Goal: Transaction & Acquisition: Purchase product/service

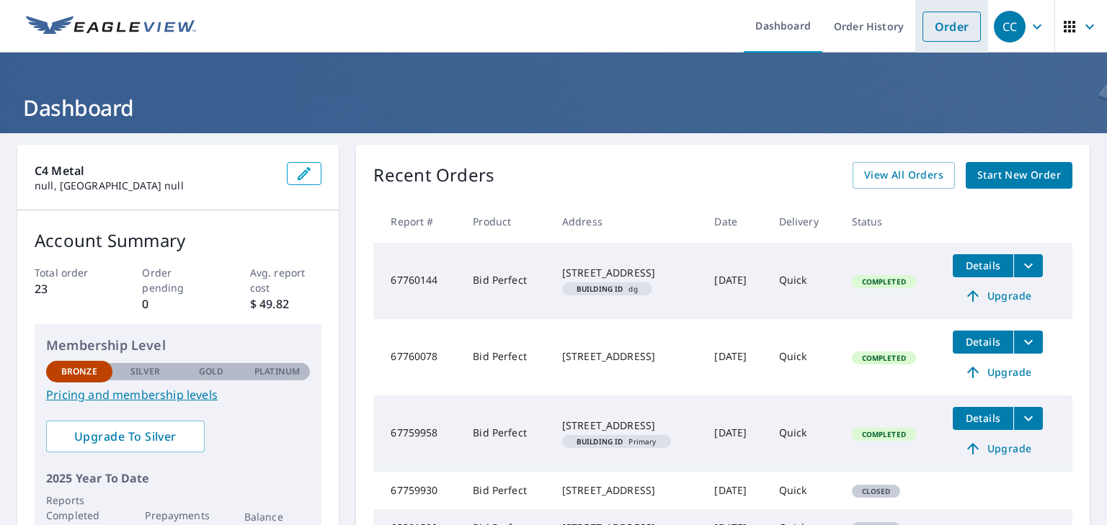
click at [944, 31] on link "Order" at bounding box center [951, 27] width 58 height 30
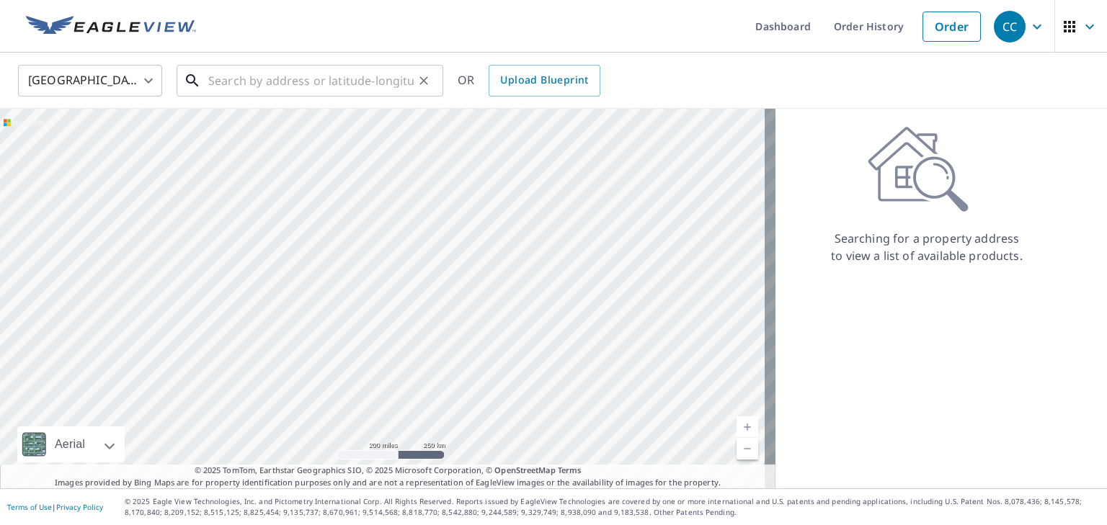
click at [231, 89] on input "text" at bounding box center [310, 81] width 205 height 40
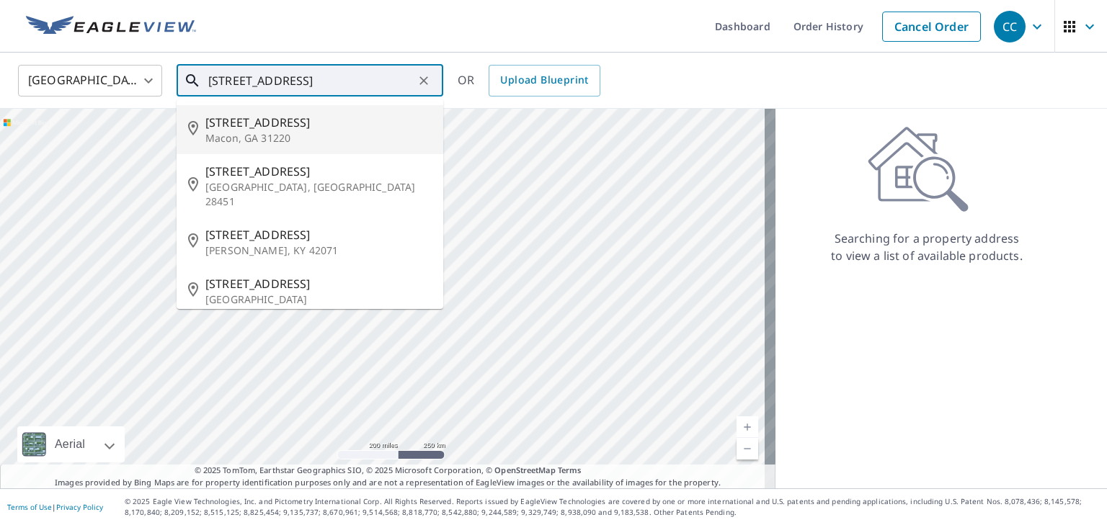
click at [257, 115] on span "[STREET_ADDRESS]" at bounding box center [318, 122] width 226 height 17
type input "[STREET_ADDRESS][PERSON_NAME]"
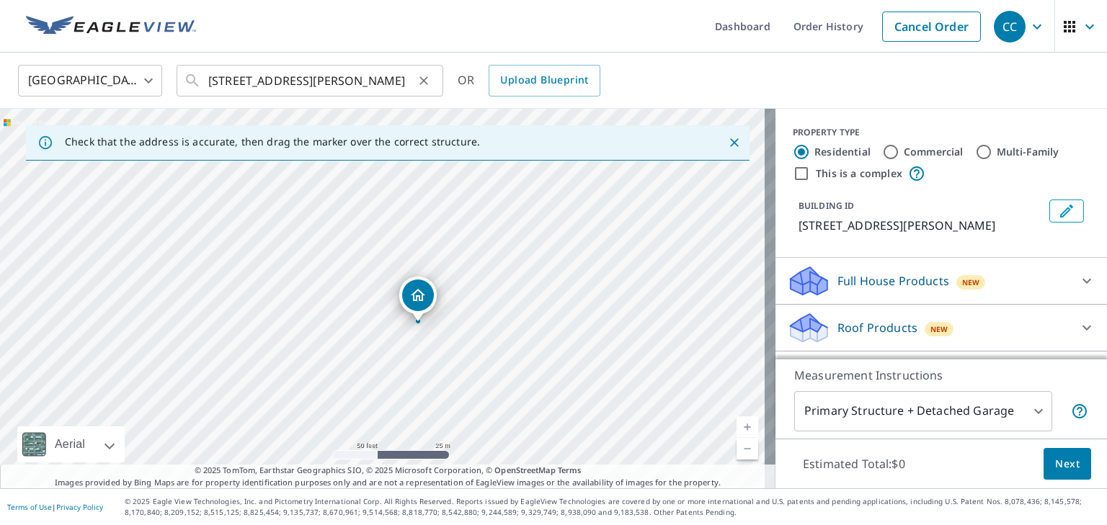
click at [424, 77] on icon "Clear" at bounding box center [423, 80] width 14 height 14
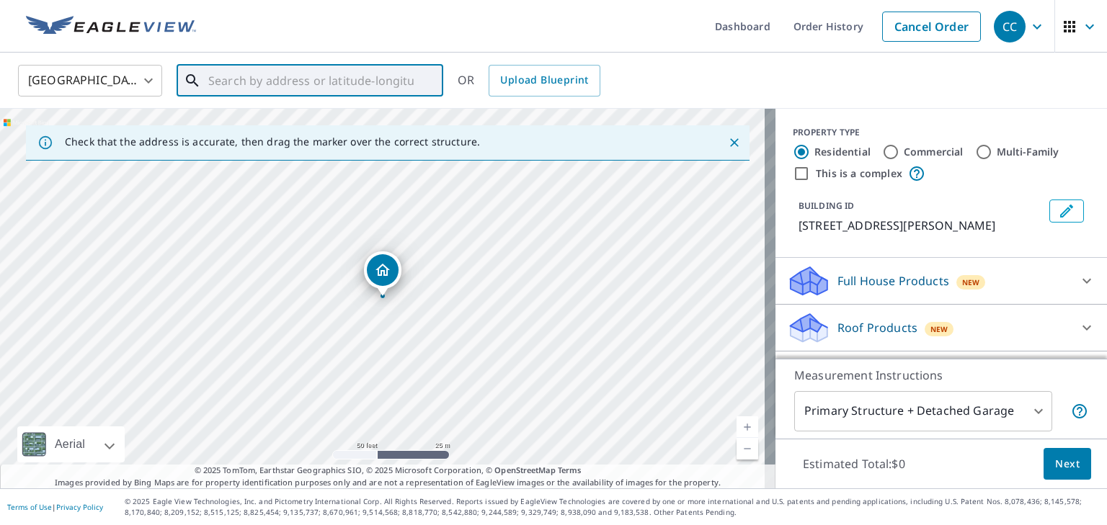
click at [350, 80] on input "text" at bounding box center [310, 81] width 205 height 40
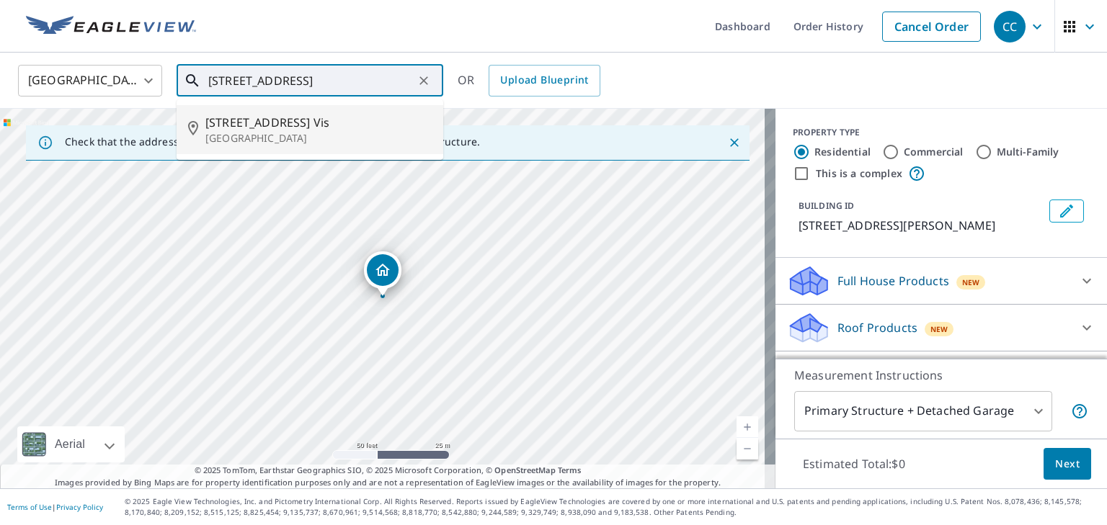
click at [352, 124] on span "[STREET_ADDRESS] Vis" at bounding box center [318, 122] width 226 height 17
type input "[STREET_ADDRESS]"
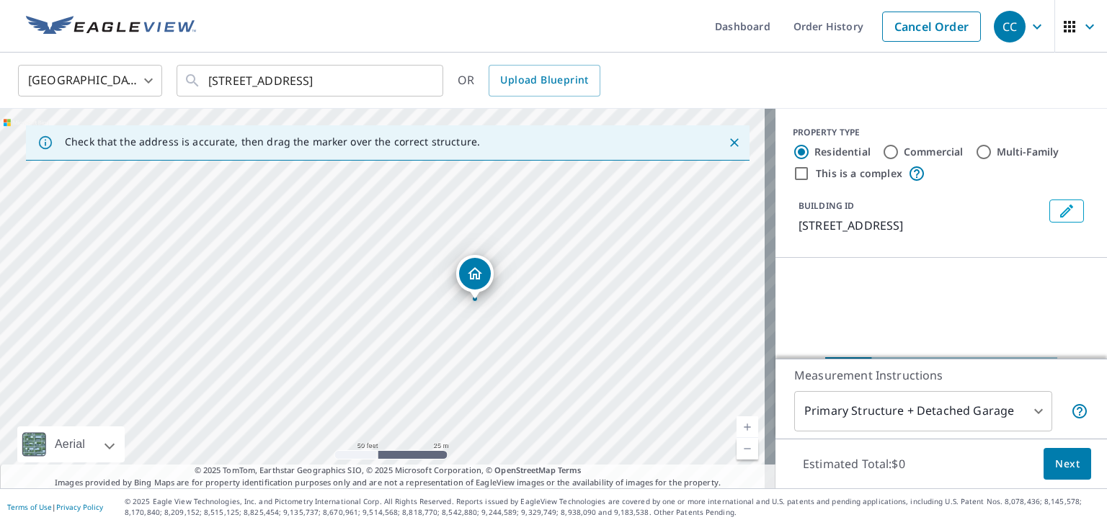
drag, startPoint x: 387, startPoint y: 276, endPoint x: 479, endPoint y: 279, distance: 92.3
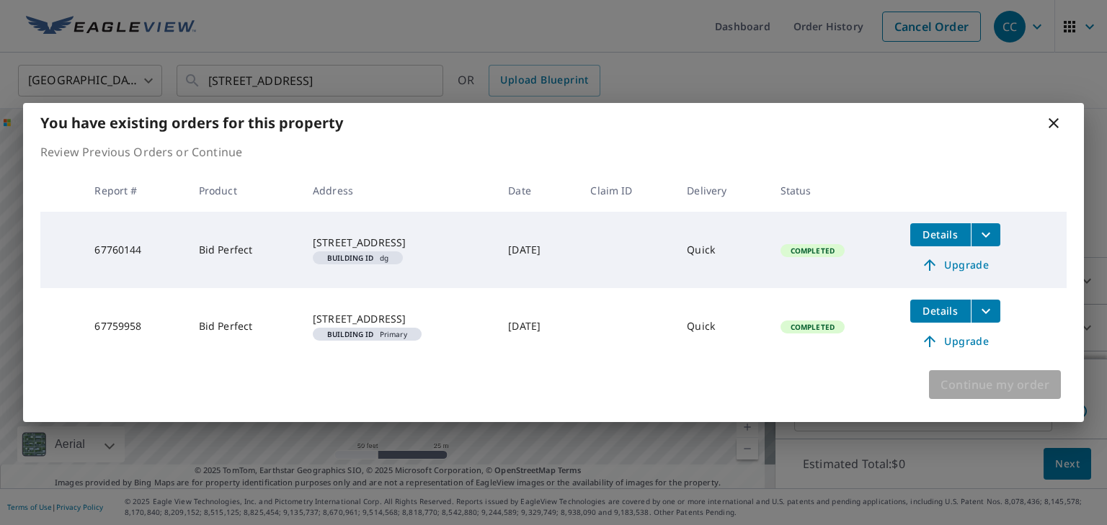
click at [967, 388] on span "Continue my order" at bounding box center [994, 385] width 109 height 20
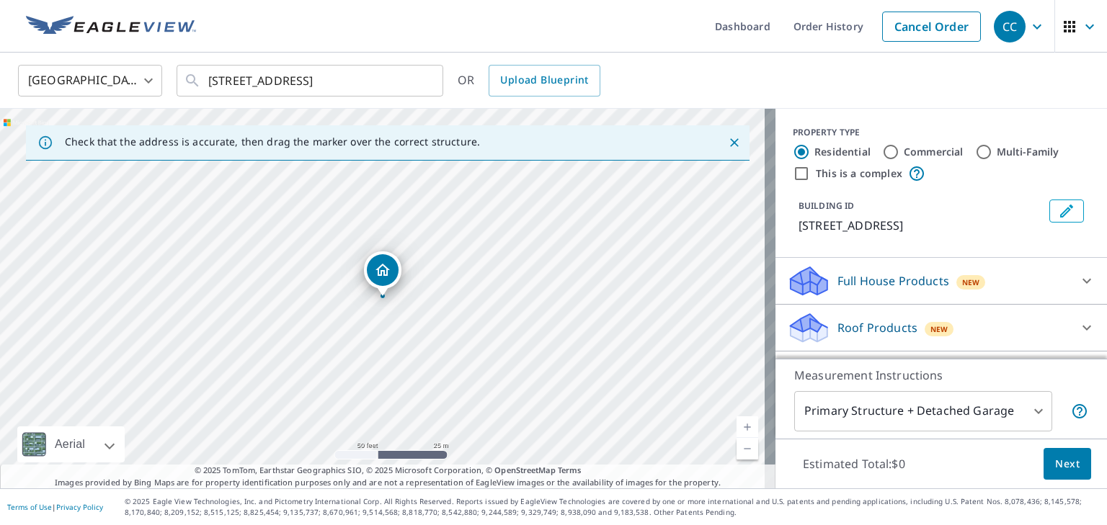
scroll to position [72, 0]
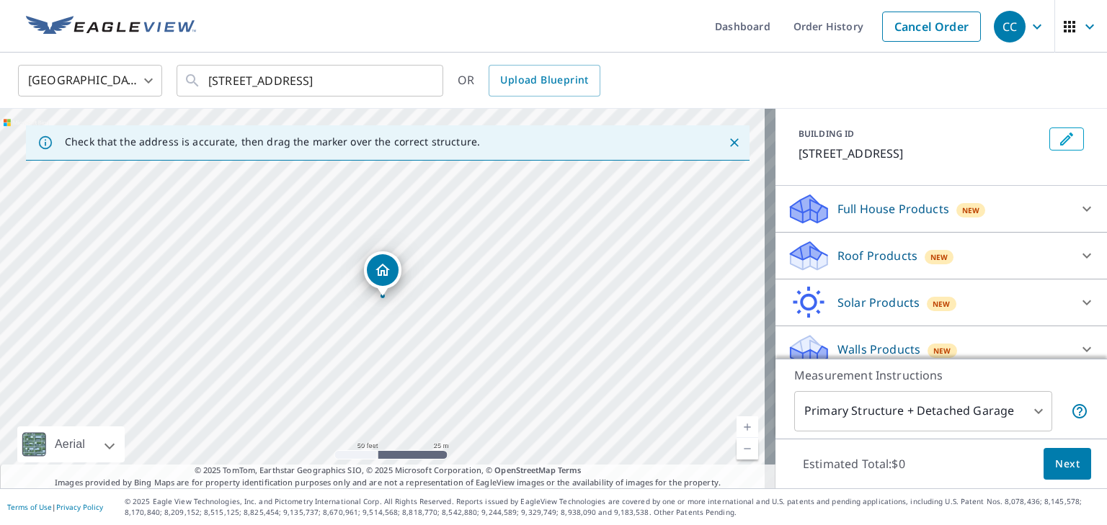
click at [936, 264] on div "Roof Products New" at bounding box center [928, 256] width 282 height 34
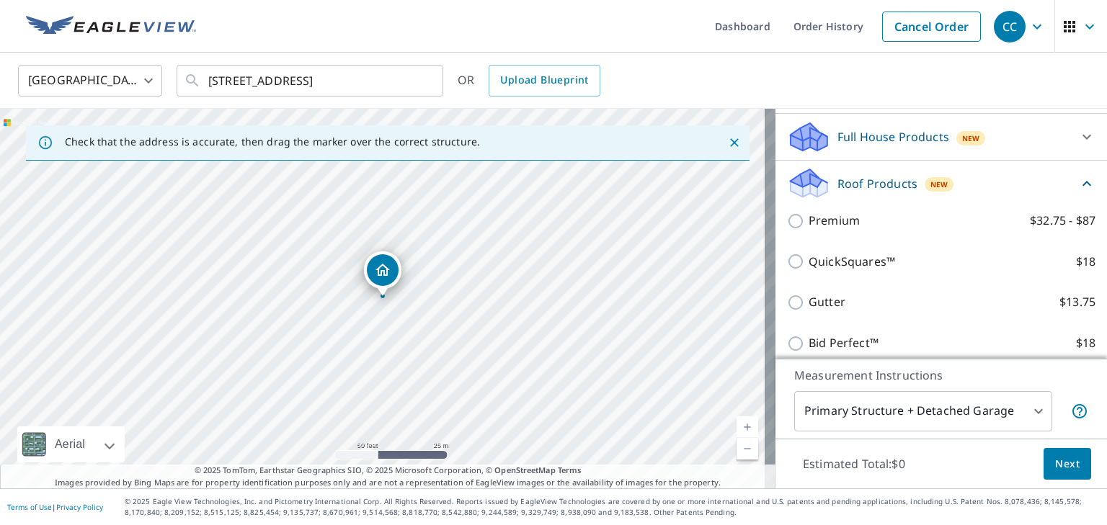
click at [924, 192] on div "New" at bounding box center [939, 183] width 30 height 17
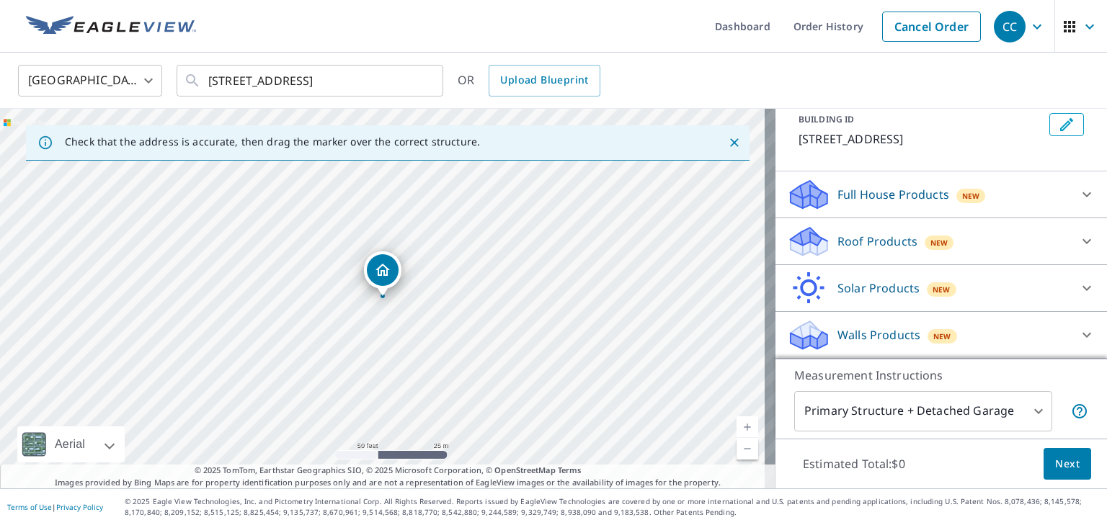
click at [895, 198] on p "Full House Products" at bounding box center [893, 194] width 112 height 17
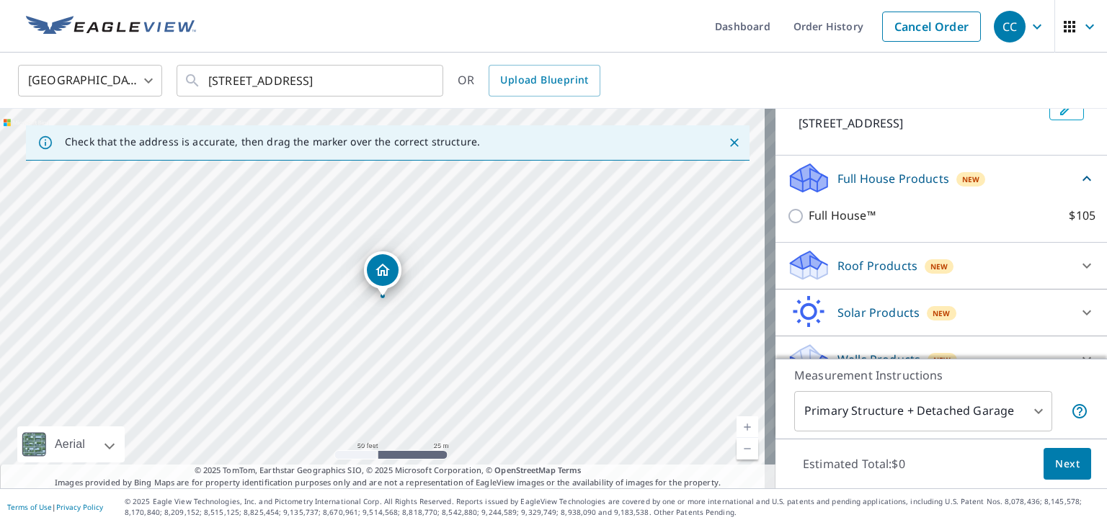
click at [895, 187] on p "Full House Products" at bounding box center [893, 178] width 112 height 17
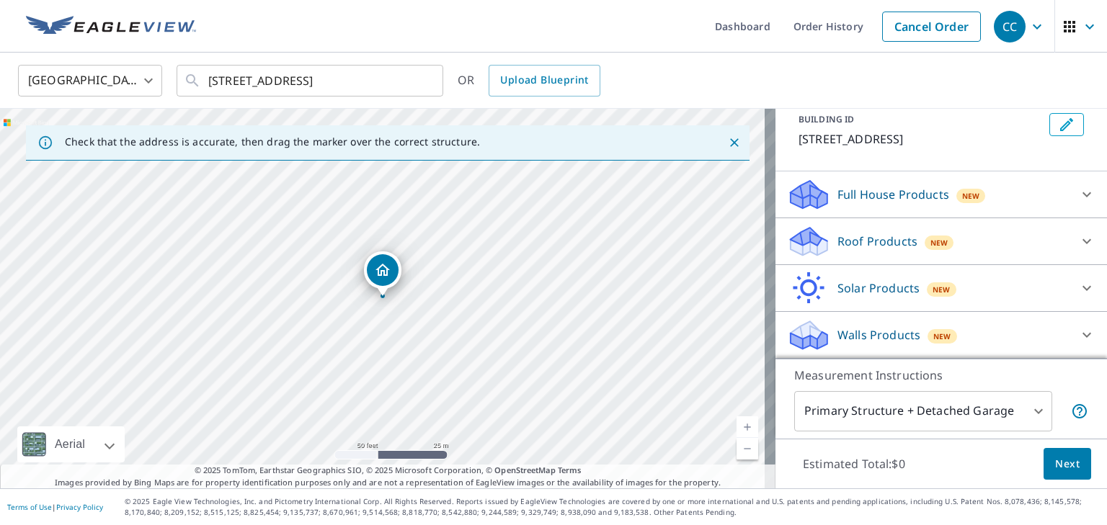
click at [897, 239] on p "Roof Products" at bounding box center [877, 241] width 80 height 17
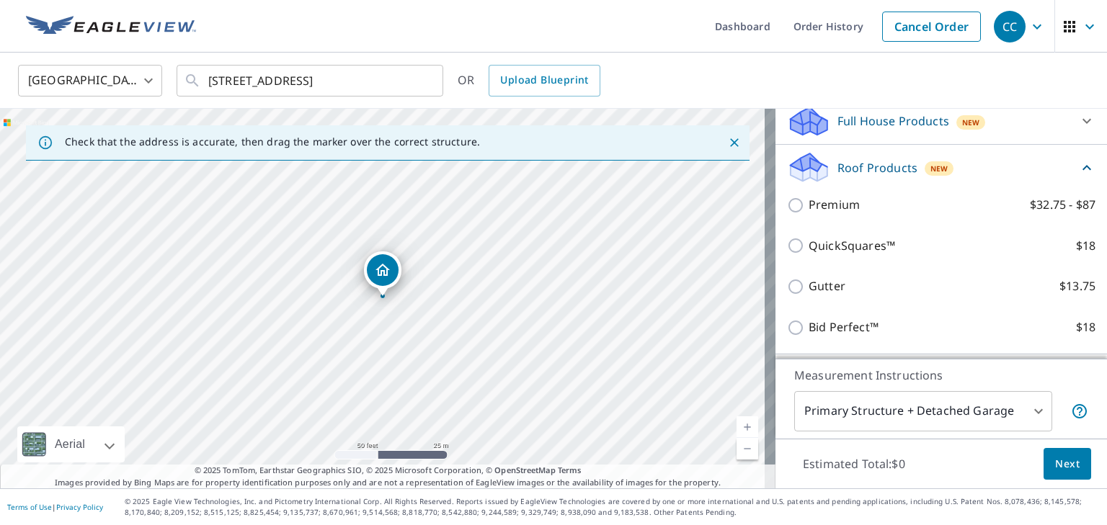
scroll to position [246, 0]
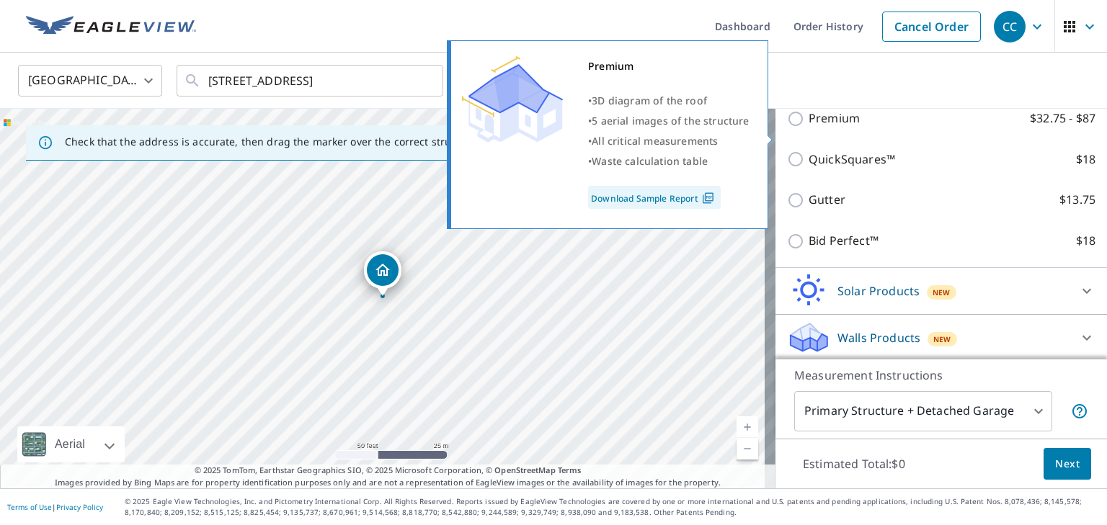
click at [823, 128] on p "Premium" at bounding box center [833, 119] width 51 height 18
click at [808, 128] on input "Premium $32.75 - $87" at bounding box center [798, 118] width 22 height 17
checkbox input "true"
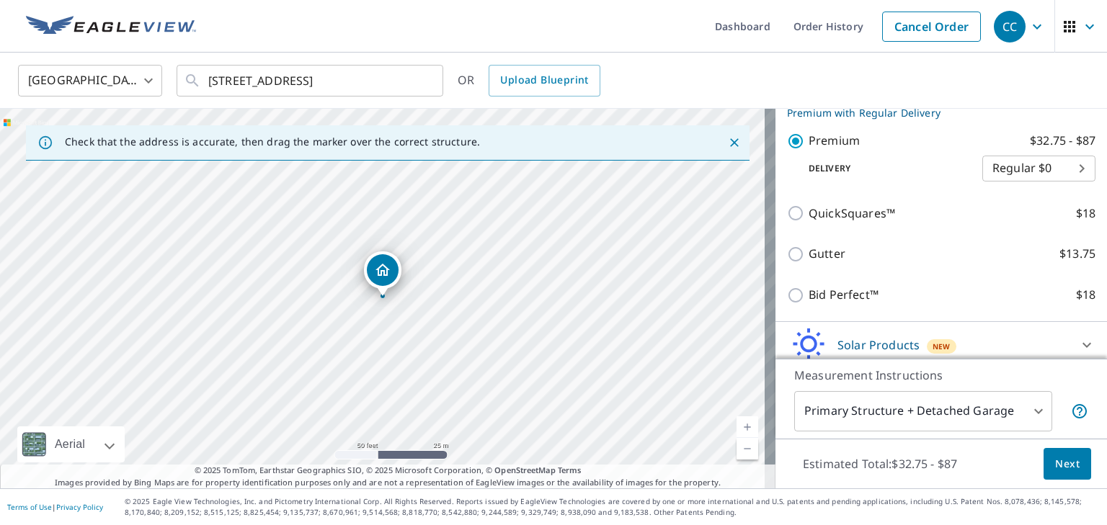
click at [1028, 187] on body "CC CC Dashboard Order History Cancel Order CC [GEOGRAPHIC_DATA] [GEOGRAPHIC_DAT…" at bounding box center [553, 262] width 1107 height 525
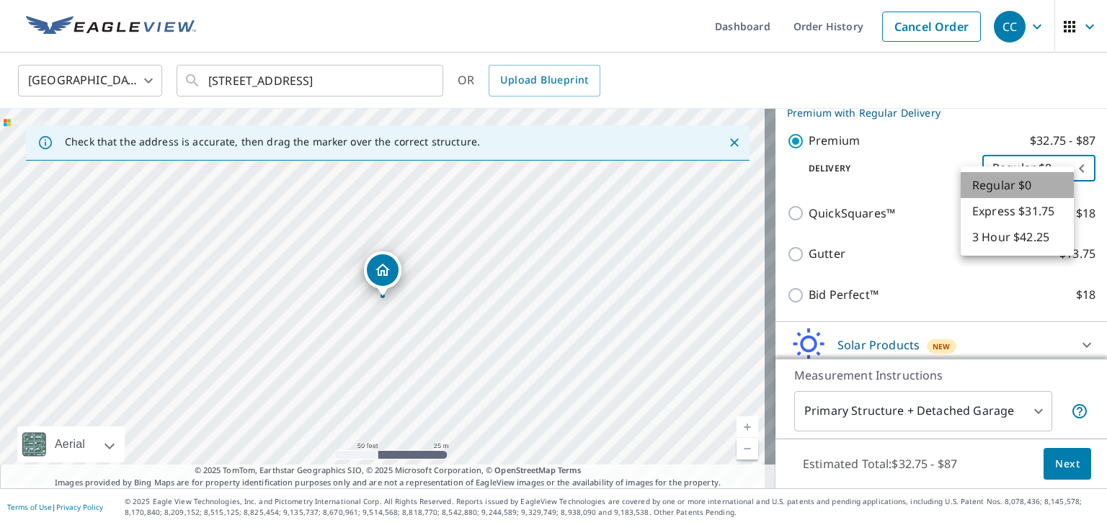
click at [1024, 182] on li "Regular $0" at bounding box center [1016, 185] width 113 height 26
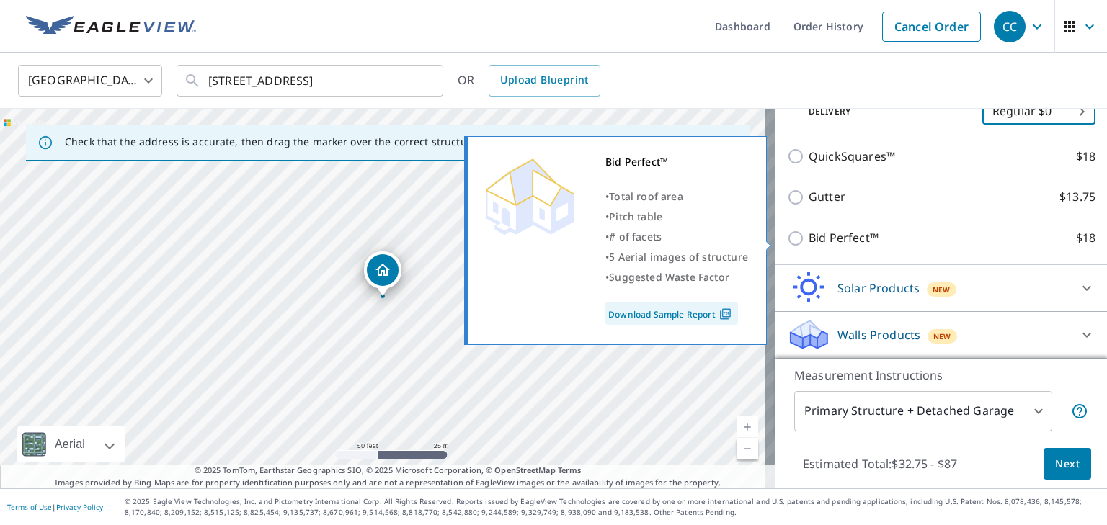
scroll to position [321, 0]
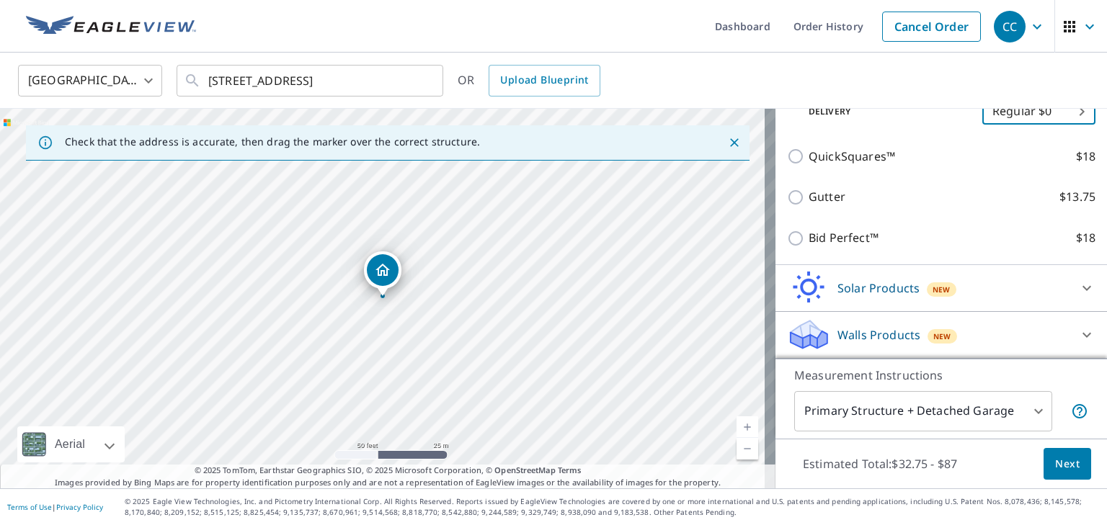
click at [1004, 420] on body "CC CC Dashboard Order History Cancel Order CC [GEOGRAPHIC_DATA] [GEOGRAPHIC_DAT…" at bounding box center [553, 262] width 1107 height 525
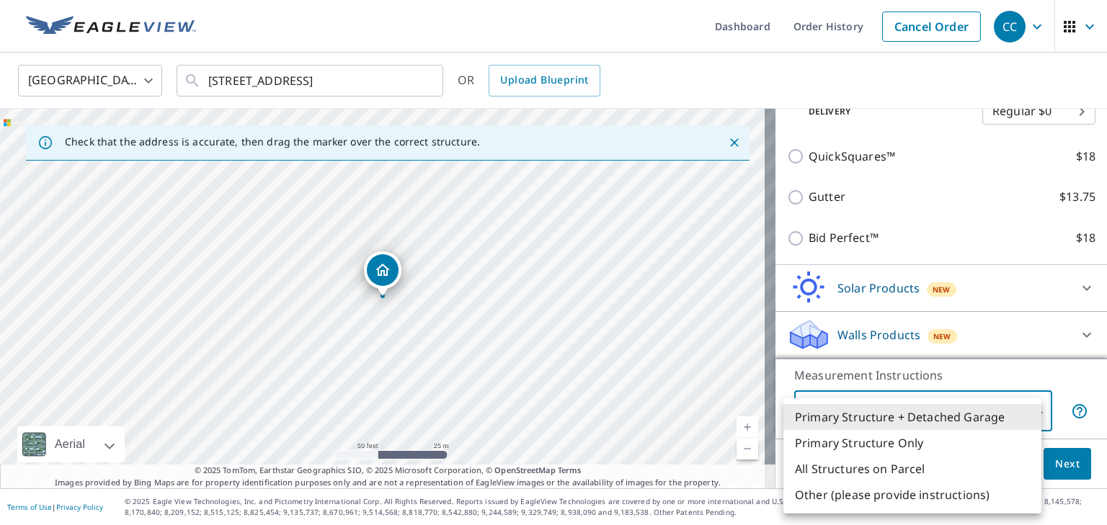
click at [903, 470] on li "All Structures on Parcel" at bounding box center [912, 469] width 258 height 26
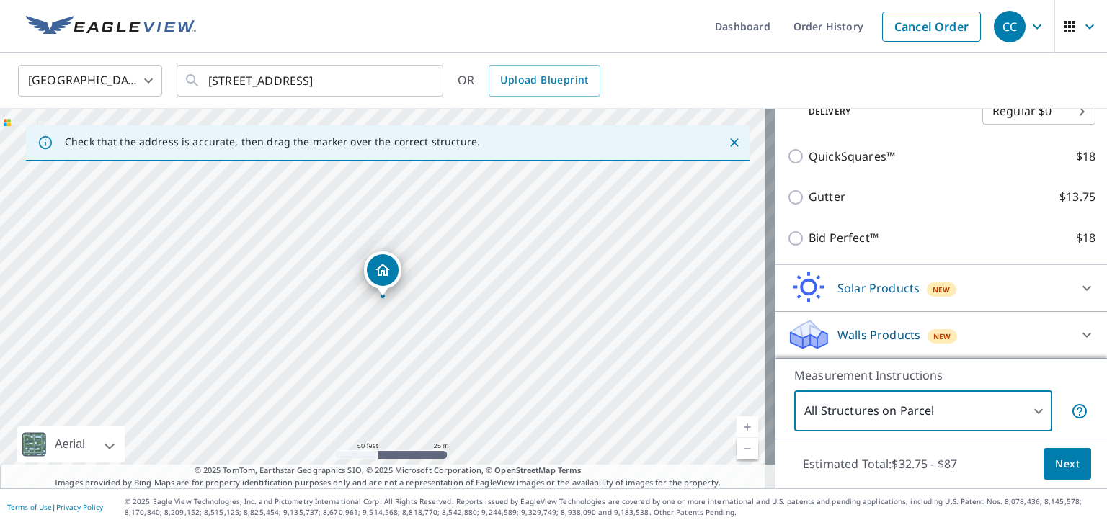
click at [945, 409] on body "CC CC Dashboard Order History Cancel Order CC [GEOGRAPHIC_DATA] [GEOGRAPHIC_DAT…" at bounding box center [553, 262] width 1107 height 525
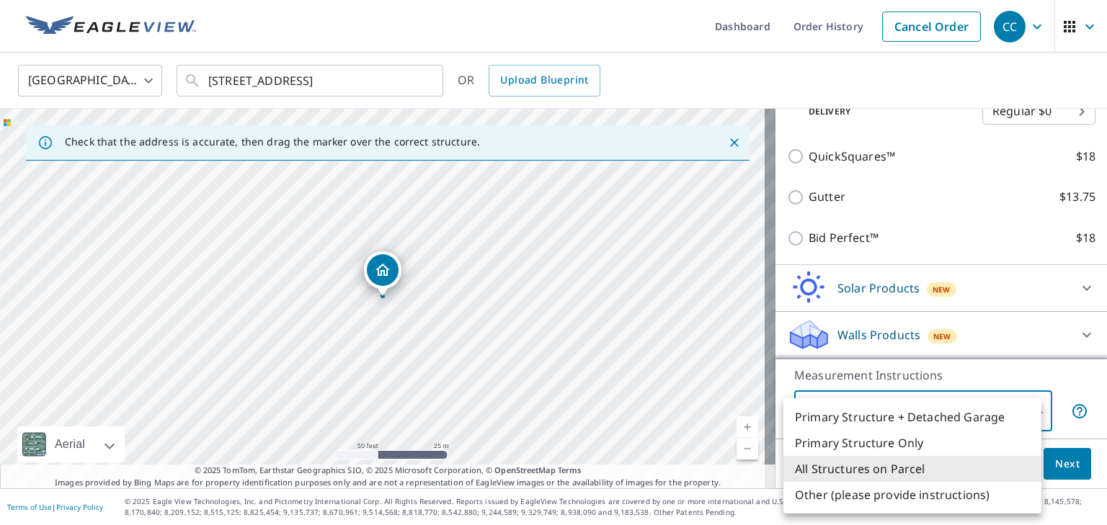
drag, startPoint x: 924, startPoint y: 420, endPoint x: 937, endPoint y: 421, distance: 13.0
click at [924, 419] on li "Primary Structure + Detached Garage" at bounding box center [912, 417] width 258 height 26
type input "1"
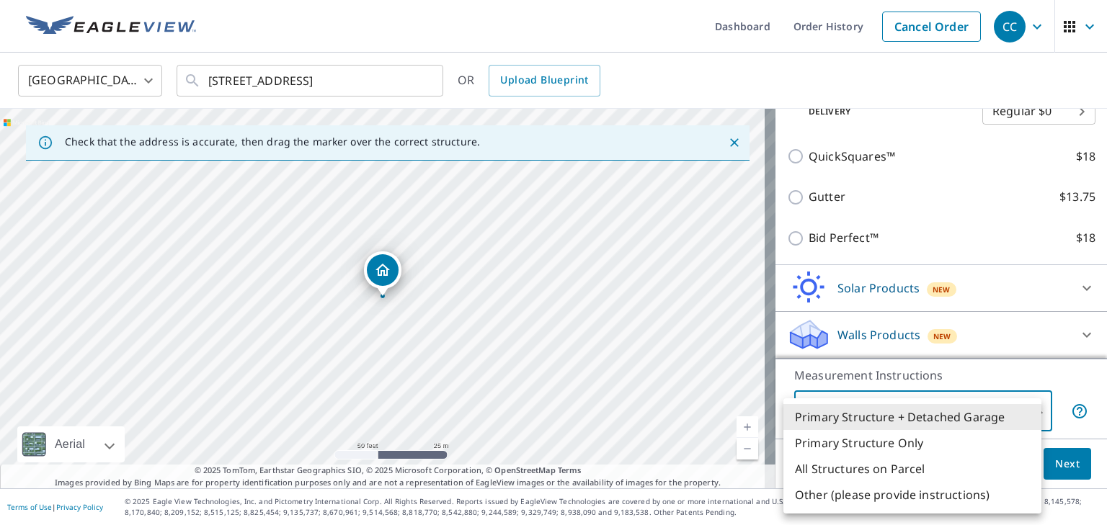
click at [990, 419] on body "CC CC Dashboard Order History Cancel Order CC [GEOGRAPHIC_DATA] [GEOGRAPHIC_DAT…" at bounding box center [553, 262] width 1107 height 525
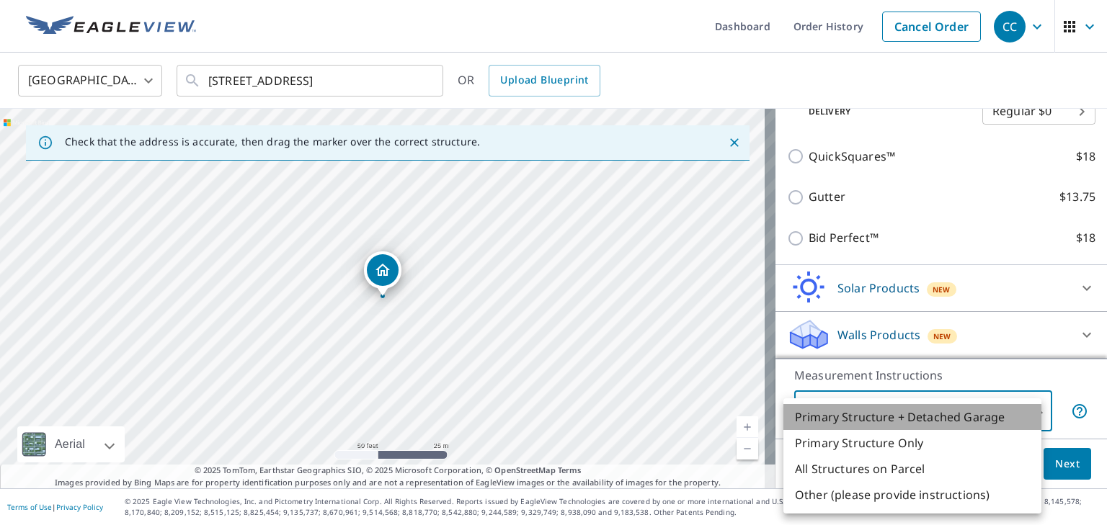
click at [990, 419] on li "Primary Structure + Detached Garage" at bounding box center [912, 417] width 258 height 26
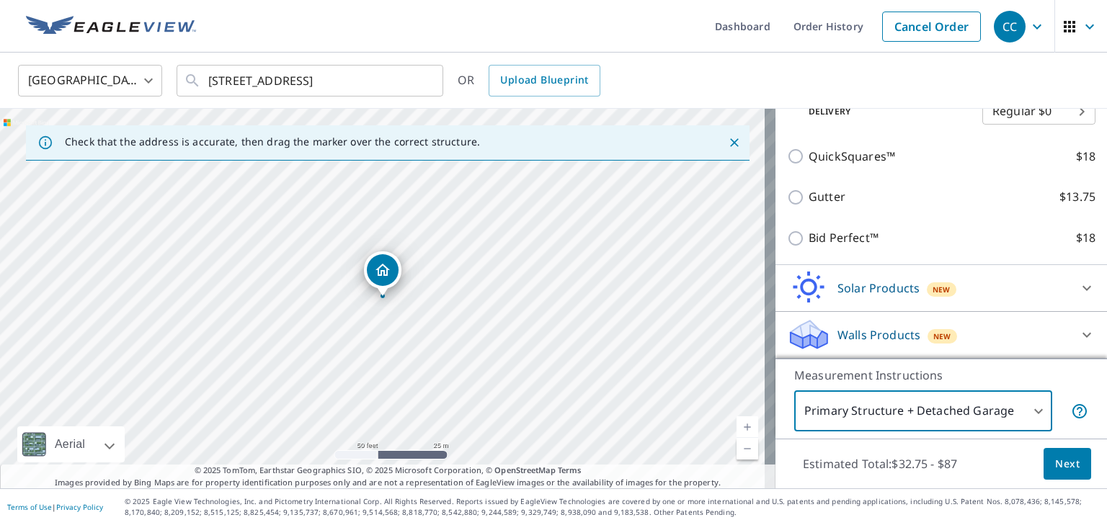
click at [1055, 468] on span "Next" at bounding box center [1067, 464] width 24 height 18
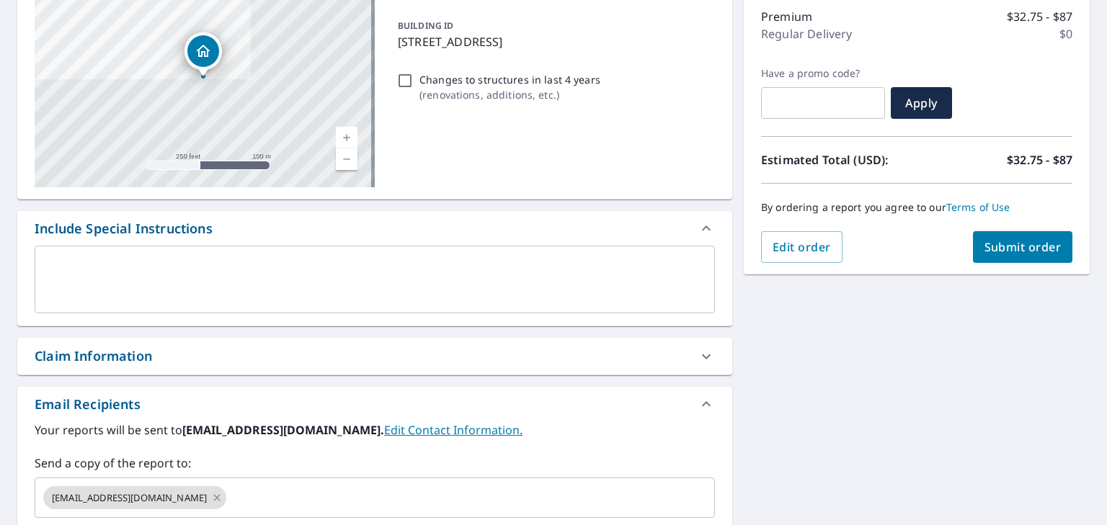
scroll to position [216, 0]
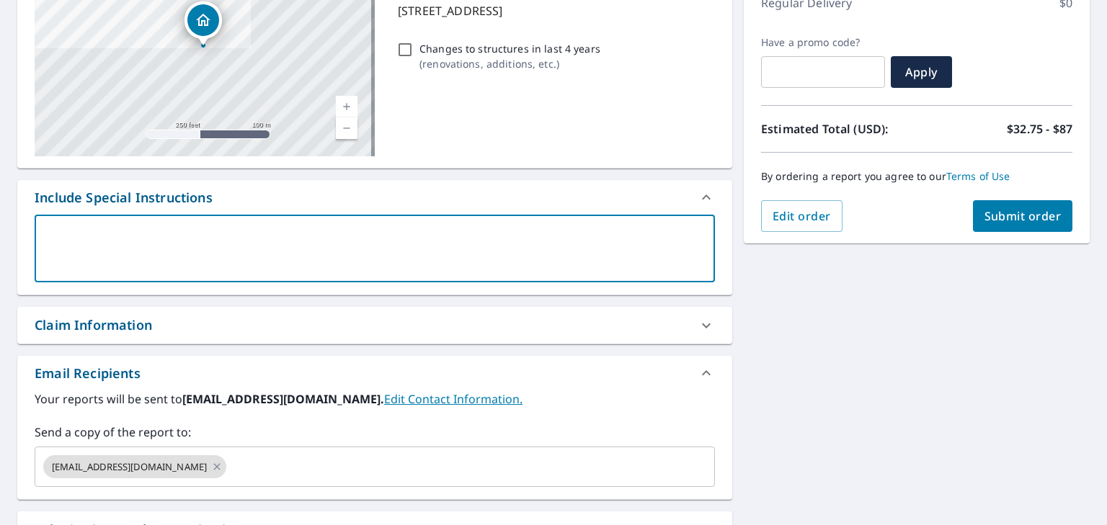
click at [331, 247] on textarea at bounding box center [375, 248] width 660 height 41
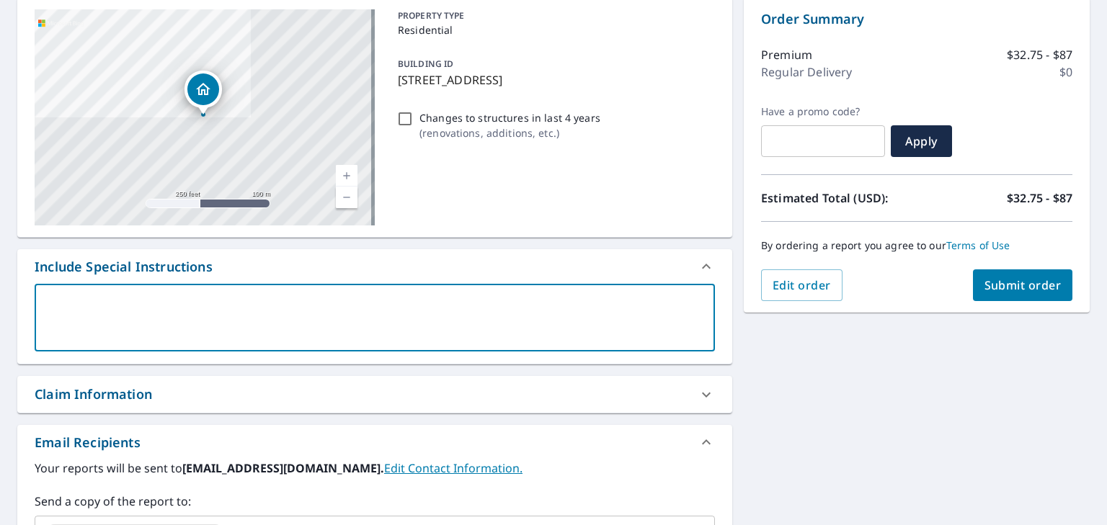
scroll to position [72, 0]
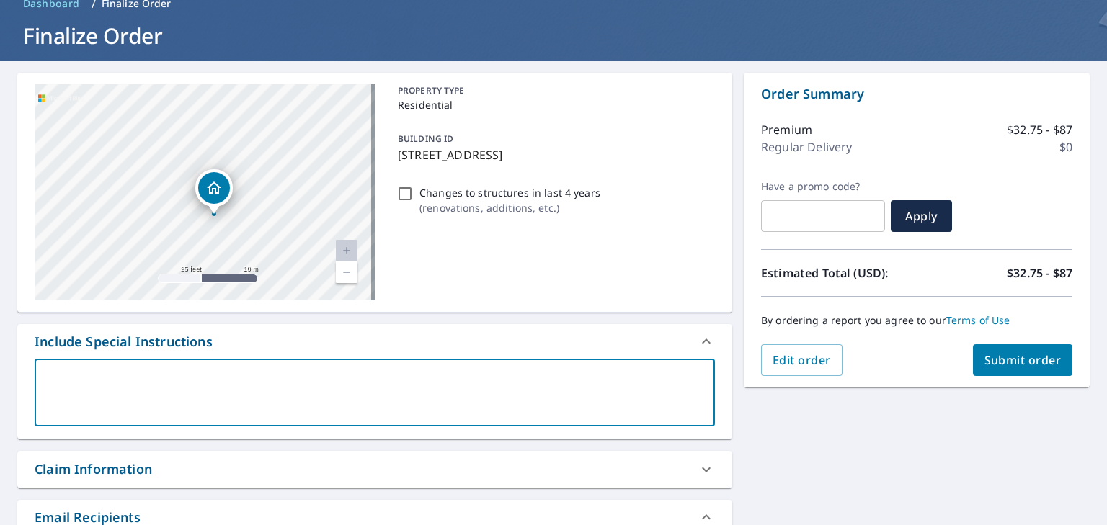
drag, startPoint x: 238, startPoint y: 229, endPoint x: 232, endPoint y: 233, distance: 7.4
click at [232, 233] on div "[STREET_ADDRESS]" at bounding box center [205, 192] width 340 height 216
click at [241, 391] on textarea at bounding box center [375, 392] width 660 height 41
type textarea "B"
type textarea "x"
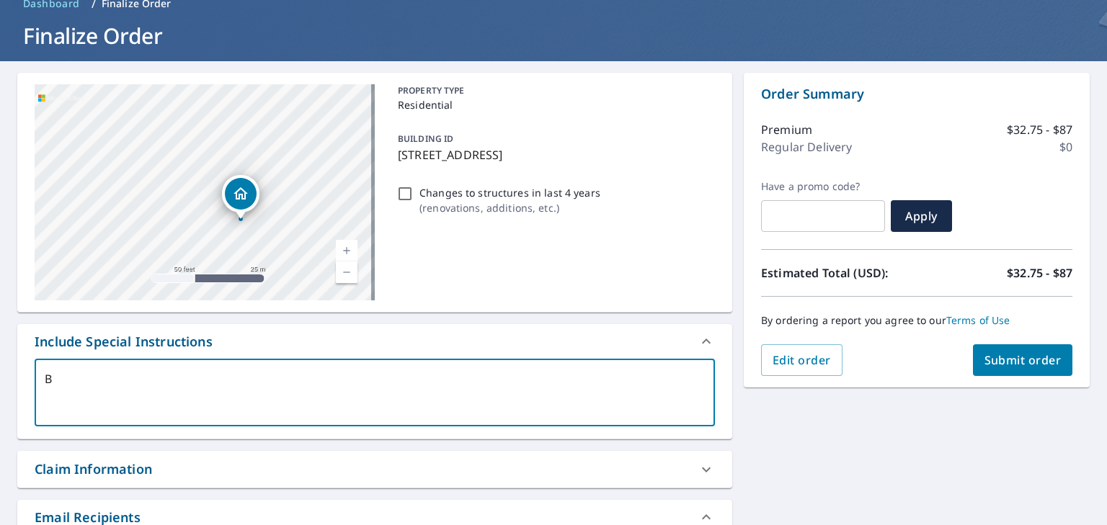
type textarea "Bu"
type textarea "x"
type textarea "[PERSON_NAME]"
type textarea "x"
type textarea "Buil"
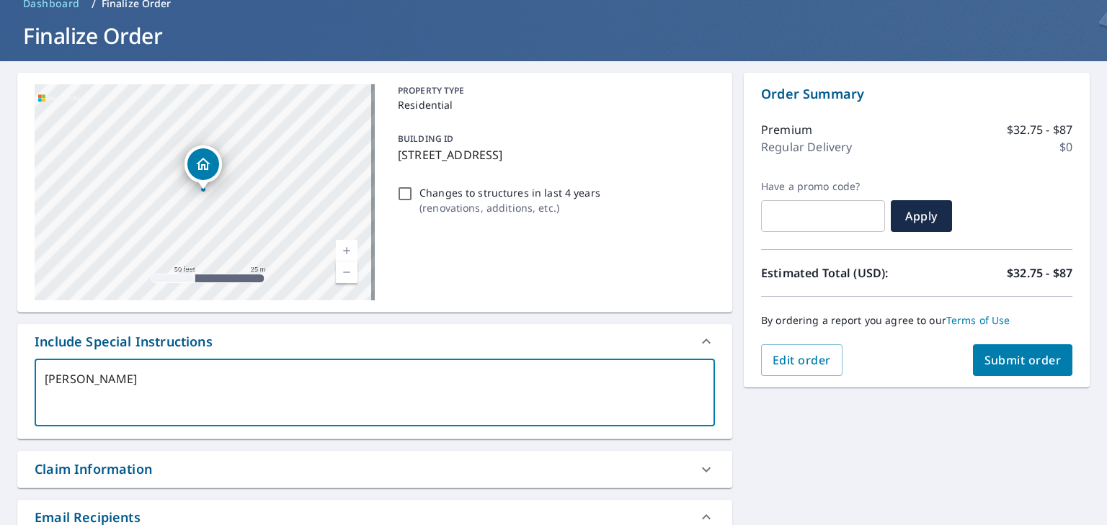
type textarea "x"
type textarea "Build"
type textarea "x"
type textarea "Buildi"
type textarea "x"
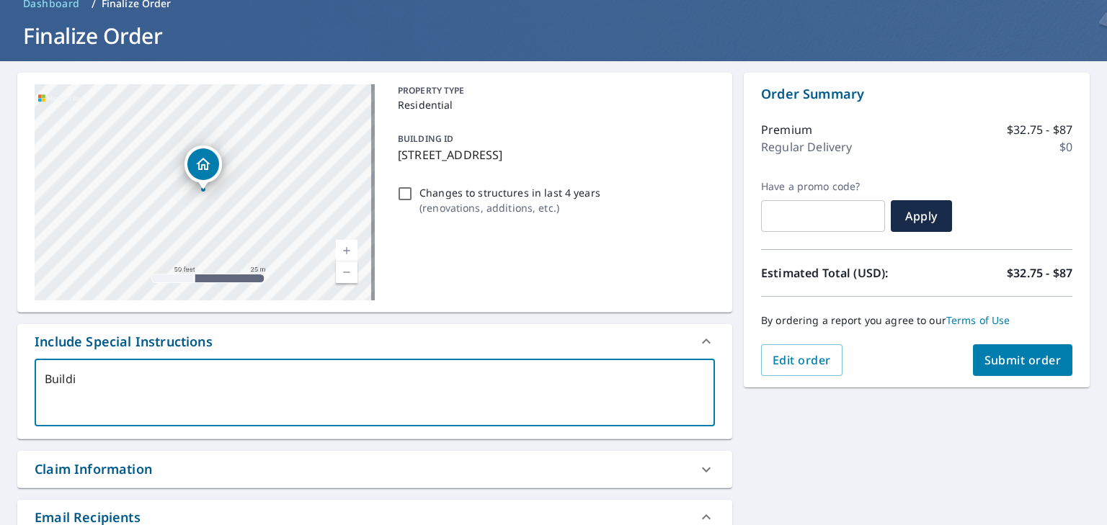
type textarea "Buildin"
type textarea "x"
type textarea "Building"
type textarea "x"
type textarea "Building"
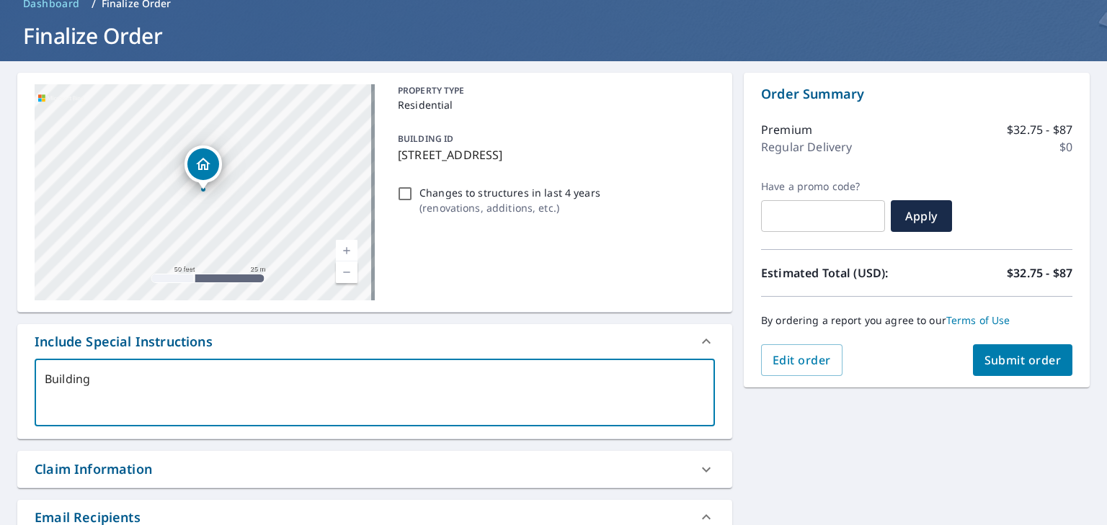
type textarea "x"
type textarea "Building s"
type textarea "x"
type textarea "Building sh"
type textarea "x"
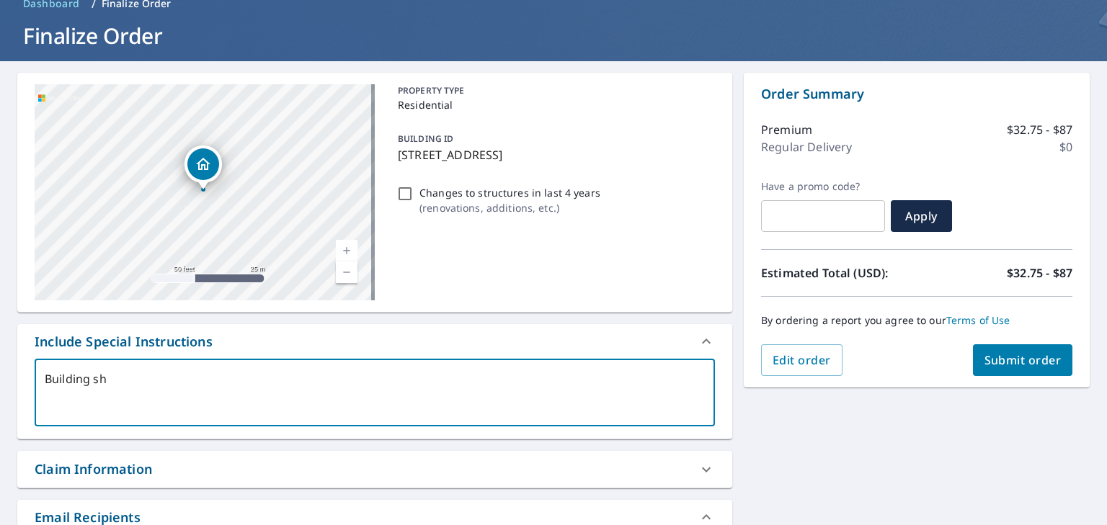
type textarea "Building sho"
type textarea "x"
type textarea "Building shou"
type textarea "x"
type textarea "Building shoul"
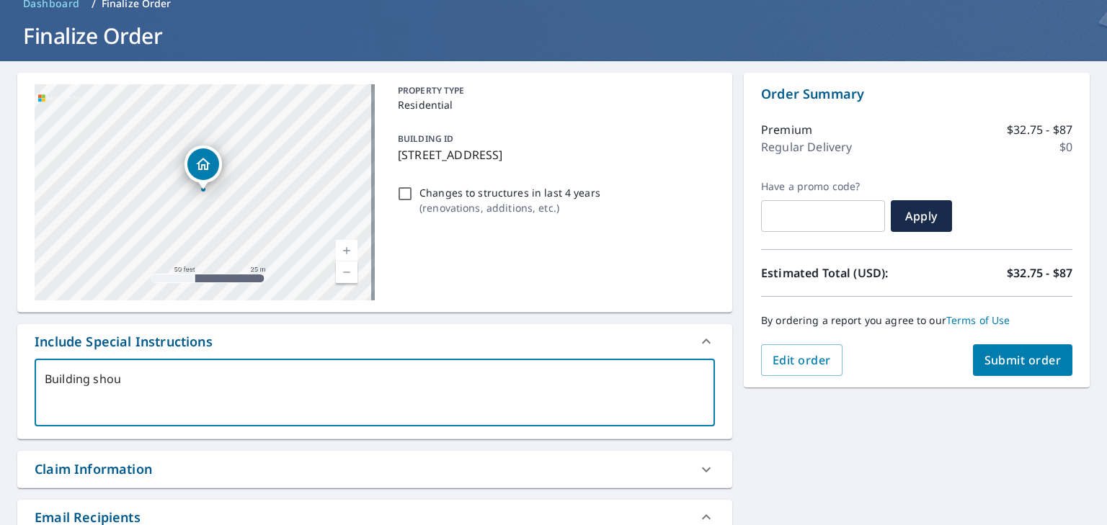
type textarea "x"
type textarea "Building should"
type textarea "x"
type textarea "Building should h"
type textarea "x"
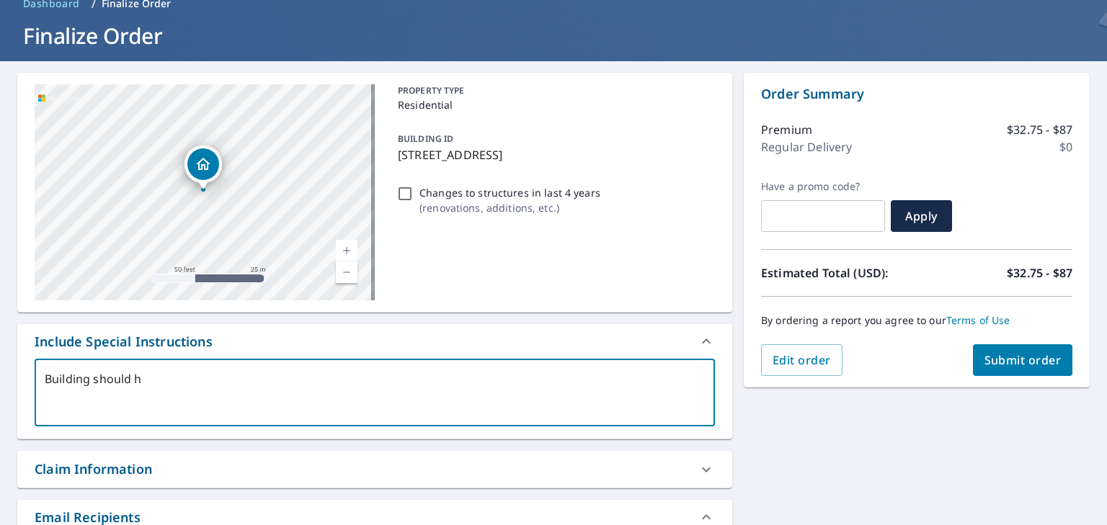
type textarea "Building should ha"
type textarea "x"
type textarea "Building should hav"
type textarea "x"
type textarea "Building should have"
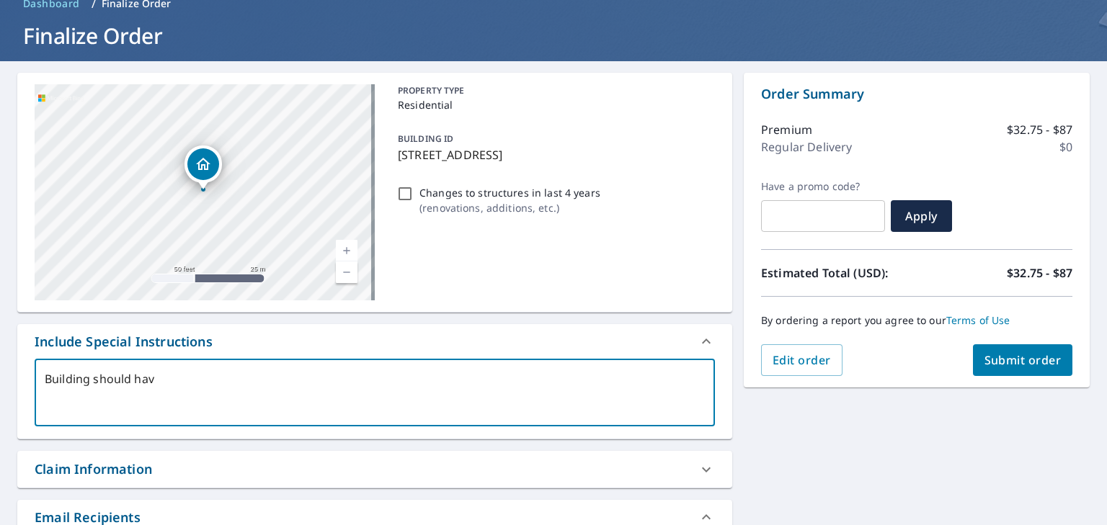
type textarea "x"
type textarea "Building should have"
type textarea "x"
type textarea "Building should have t"
type textarea "x"
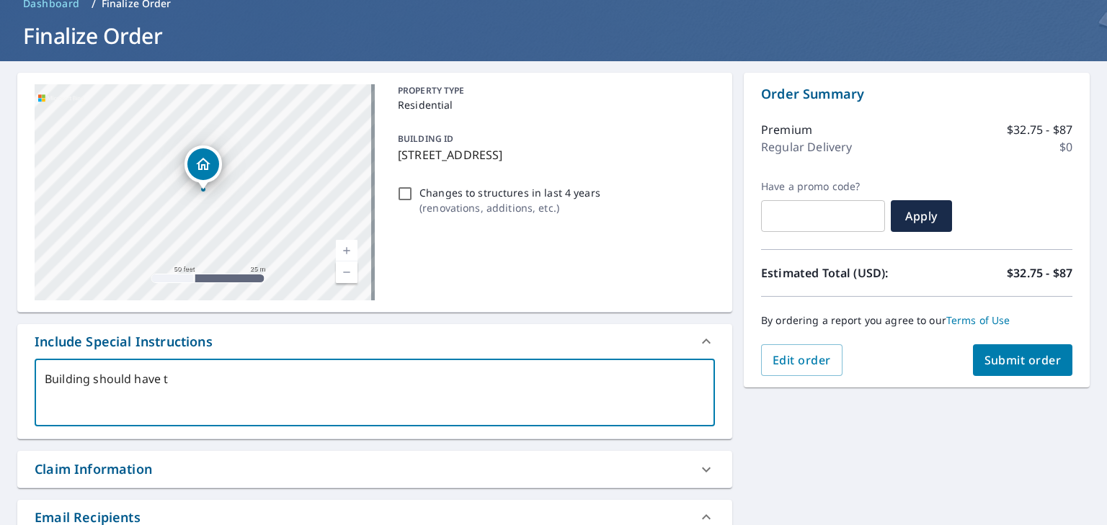
type textarea "Building should have th"
type textarea "x"
type textarea "Building should have the"
type textarea "x"
type textarea "Building should have th"
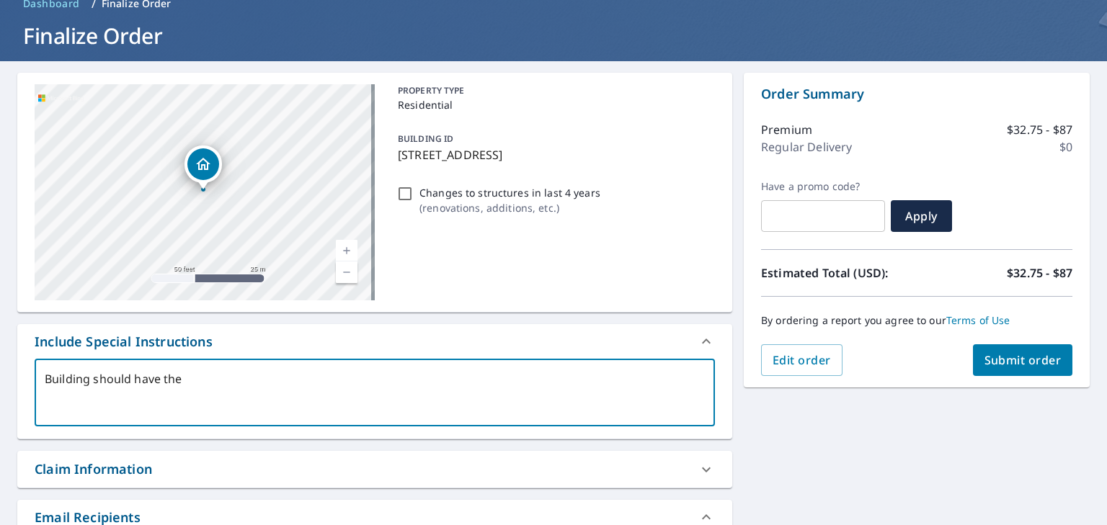
type textarea "x"
type textarea "Building should hav"
type textarea "x"
type textarea "Building should ha"
type textarea "x"
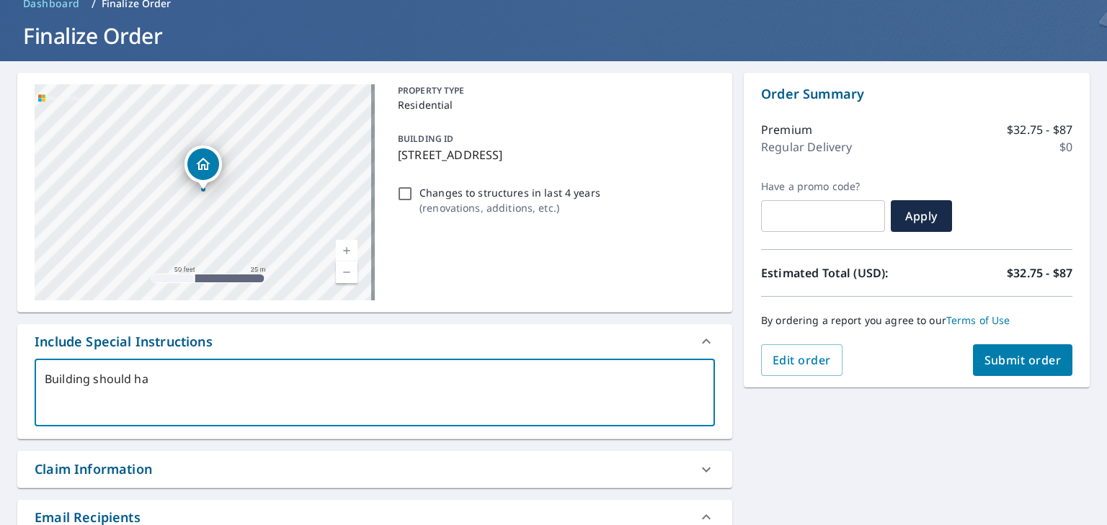
type textarea "Building should h"
type textarea "x"
type textarea "Building should"
type textarea "x"
type textarea "Building should"
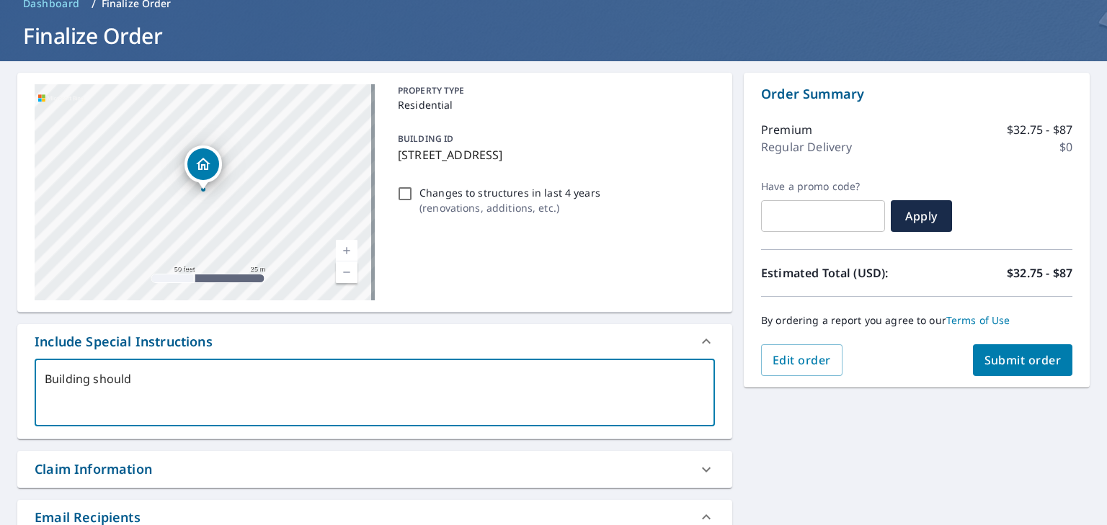
type textarea "x"
type textarea "Building shou"
type textarea "x"
type textarea "Building sho"
type textarea "x"
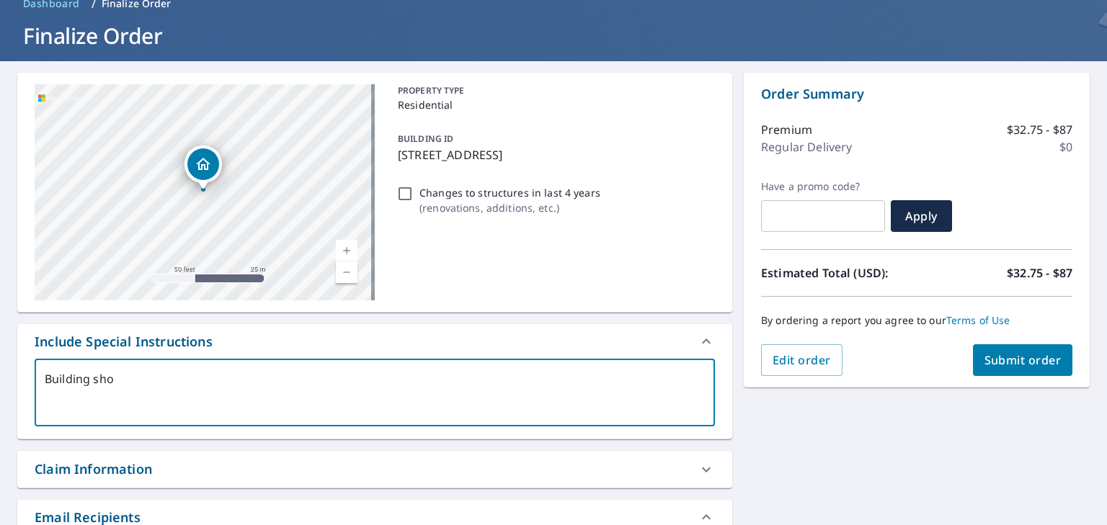
type textarea "Building sh"
type textarea "x"
type textarea "Building s"
type textarea "x"
type textarea "Building"
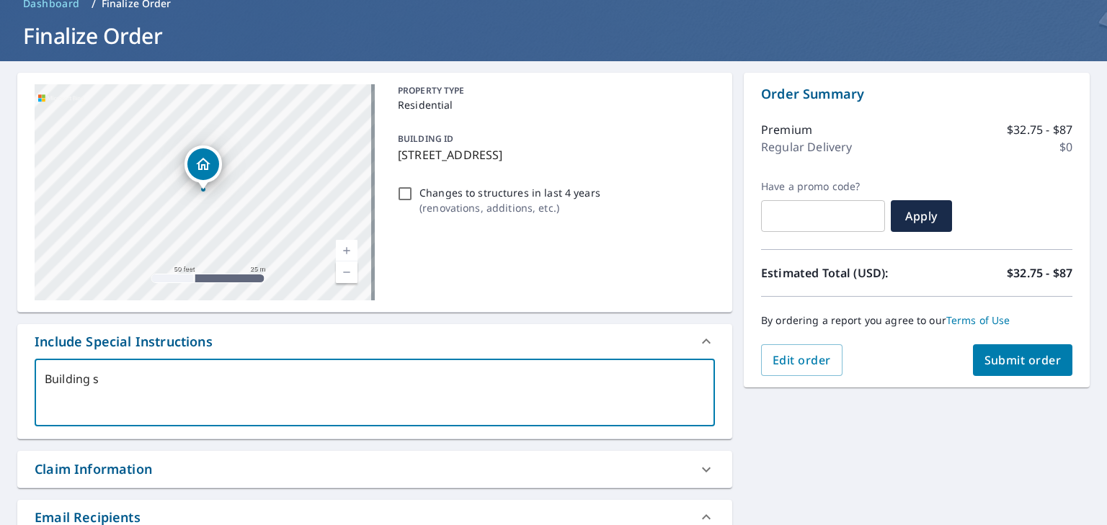
type textarea "x"
type textarea "Building"
type textarea "x"
type textarea "Buildin"
type textarea "x"
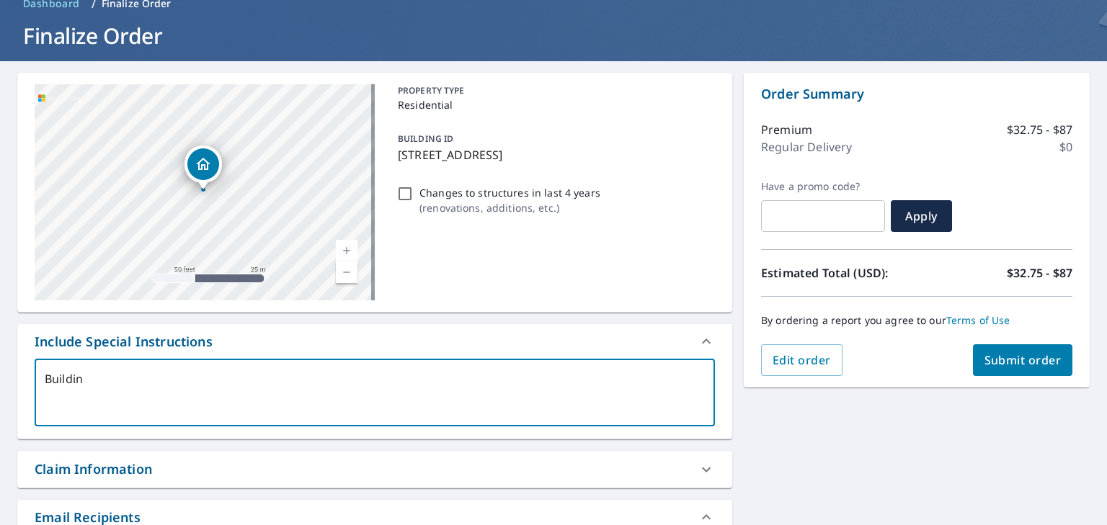
type textarea "Buildi"
type textarea "x"
type textarea "Build"
type textarea "x"
type textarea "Buil"
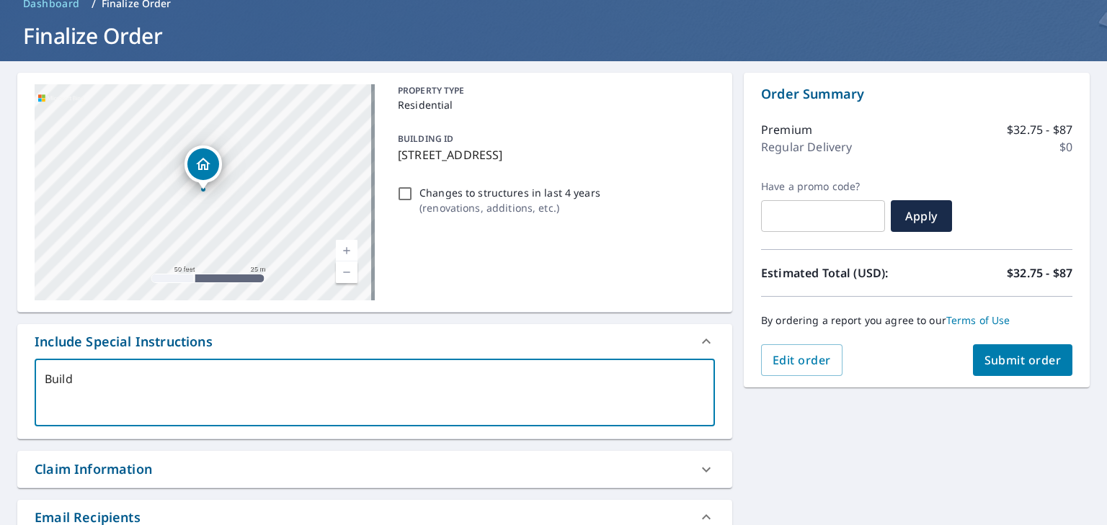
type textarea "x"
type textarea "[PERSON_NAME]"
type textarea "x"
type textarea "Bu"
type textarea "x"
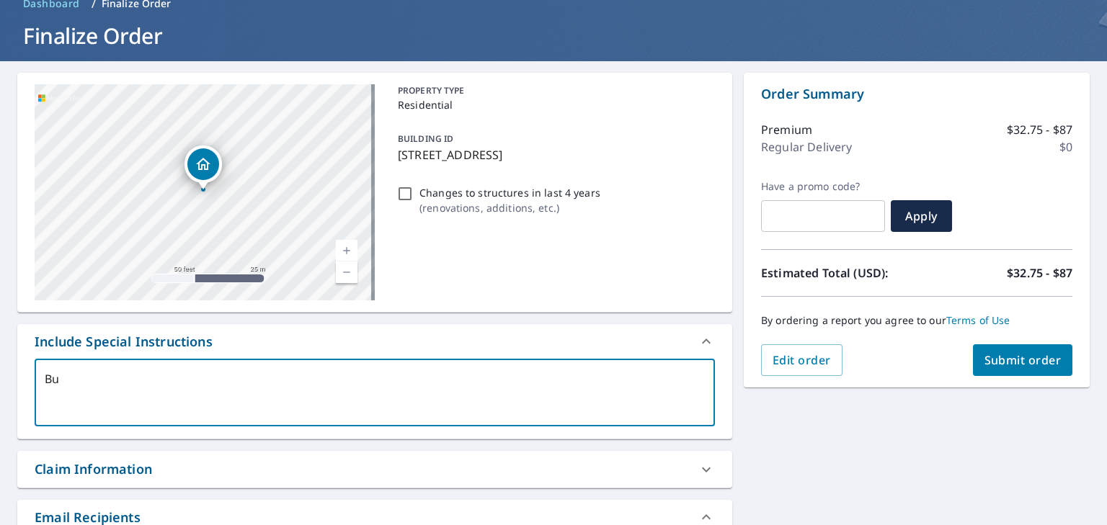
type textarea "B"
type textarea "x"
type textarea "P"
type textarea "x"
type textarea "Pl"
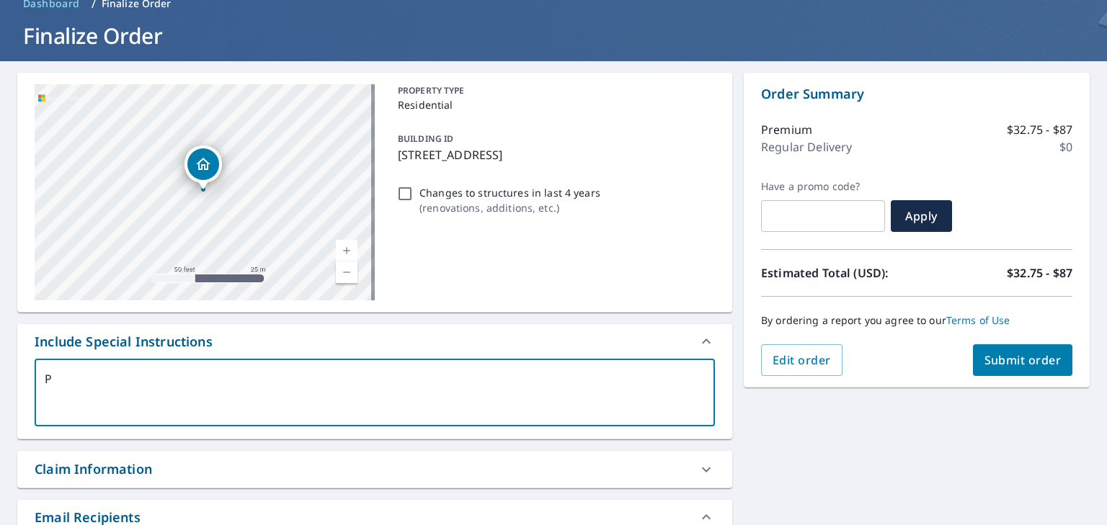
type textarea "x"
type textarea "Ple"
type textarea "x"
type textarea "Plea"
type textarea "x"
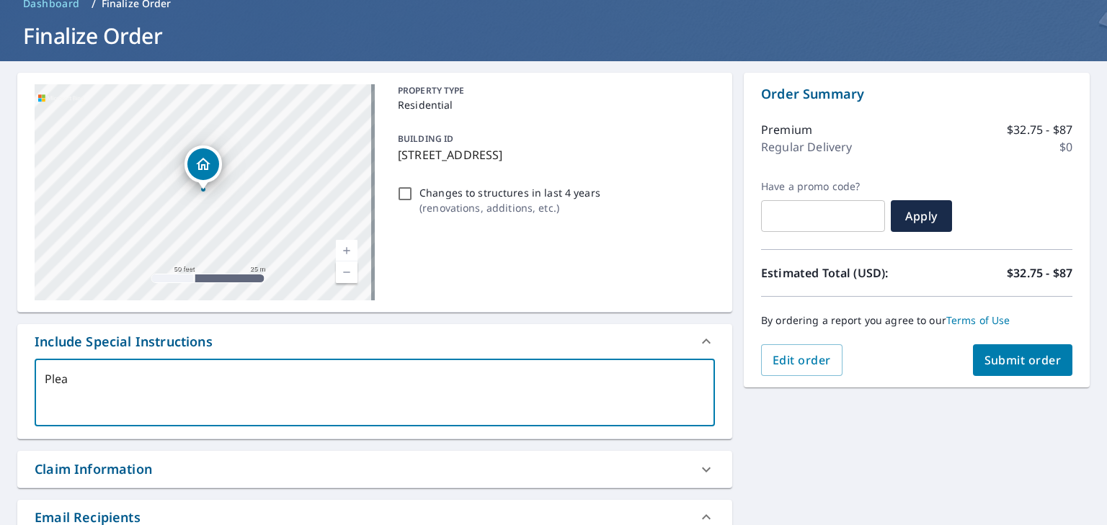
type textarea "Pleas"
type textarea "x"
type textarea "Please"
type textarea "x"
type textarea "Please"
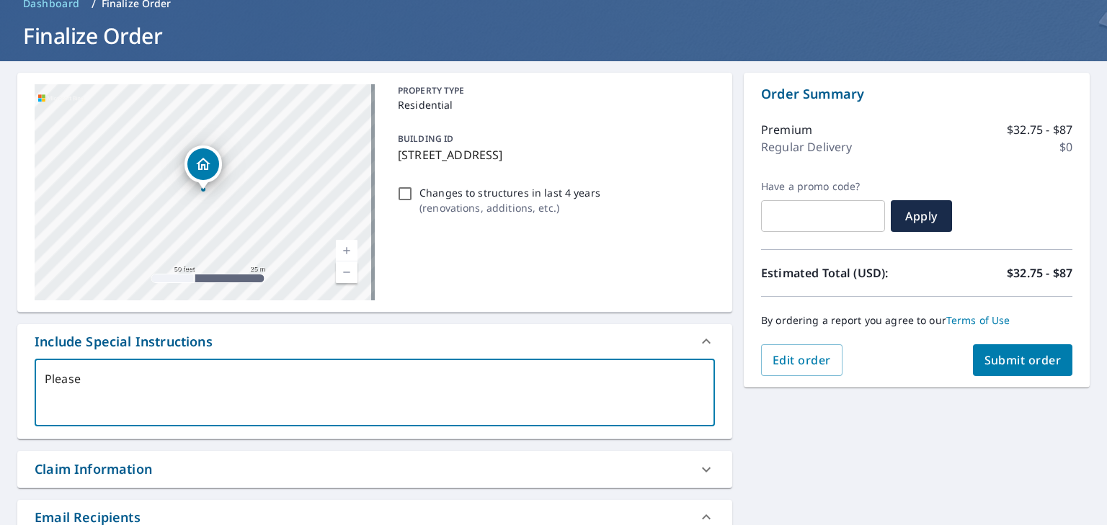
type textarea "x"
type textarea "Please a"
type textarea "x"
type textarea "Please"
type textarea "x"
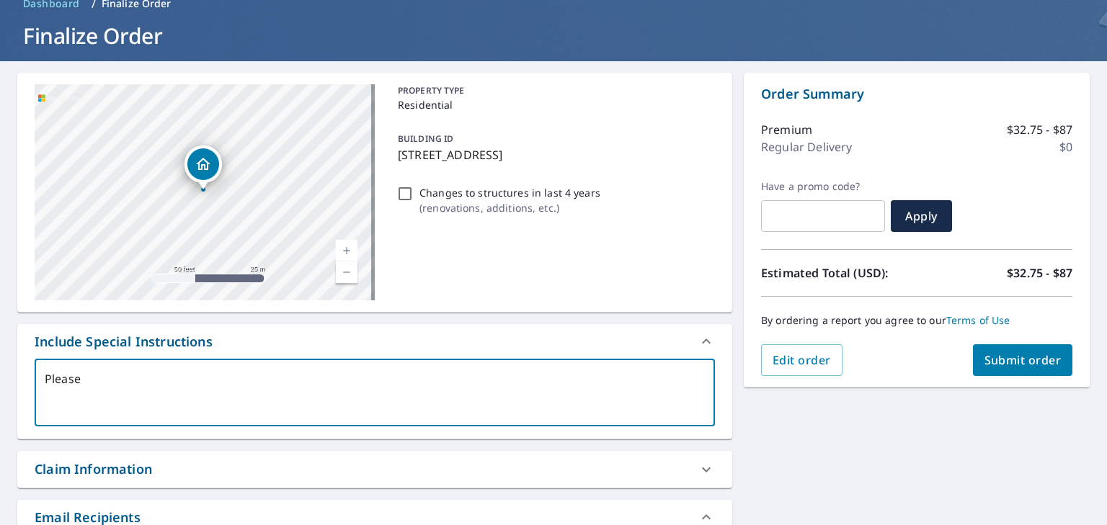
type textarea "Please m"
type textarea "x"
type textarea "Please ma"
type textarea "x"
type textarea "Please mak"
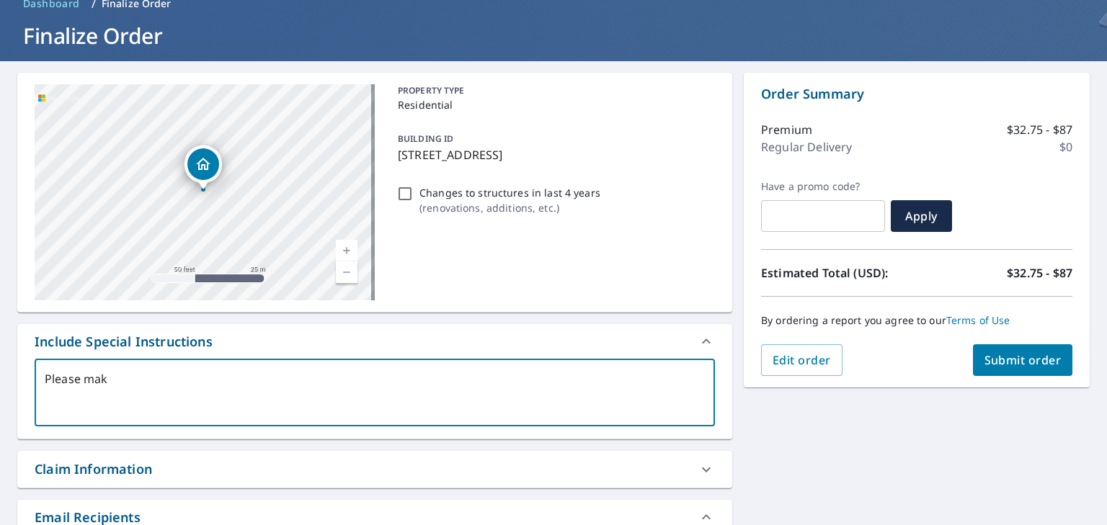
type textarea "x"
type textarea "Please make"
type textarea "x"
type textarea "Please make"
type textarea "x"
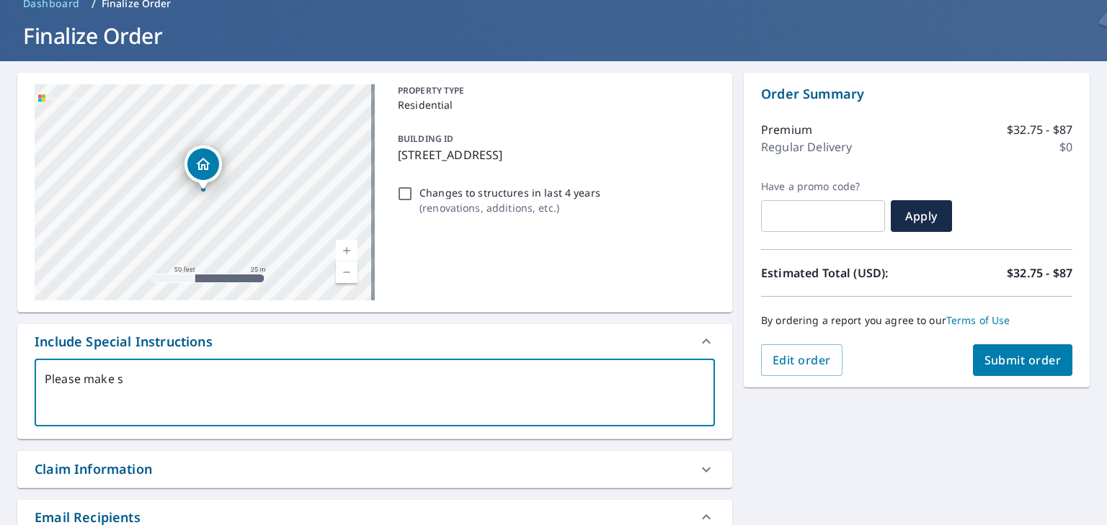
type textarea "Please make su"
type textarea "x"
type textarea "Please make sur"
type textarea "x"
type textarea "Please make sure"
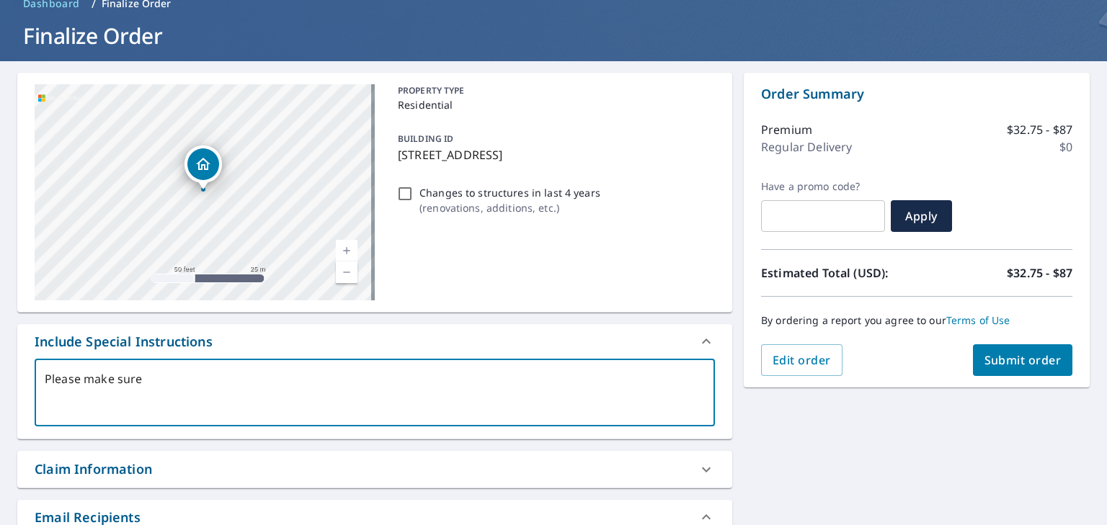
type textarea "x"
type textarea "Please make sure t"
type textarea "x"
type textarea "Please make sure th"
type textarea "x"
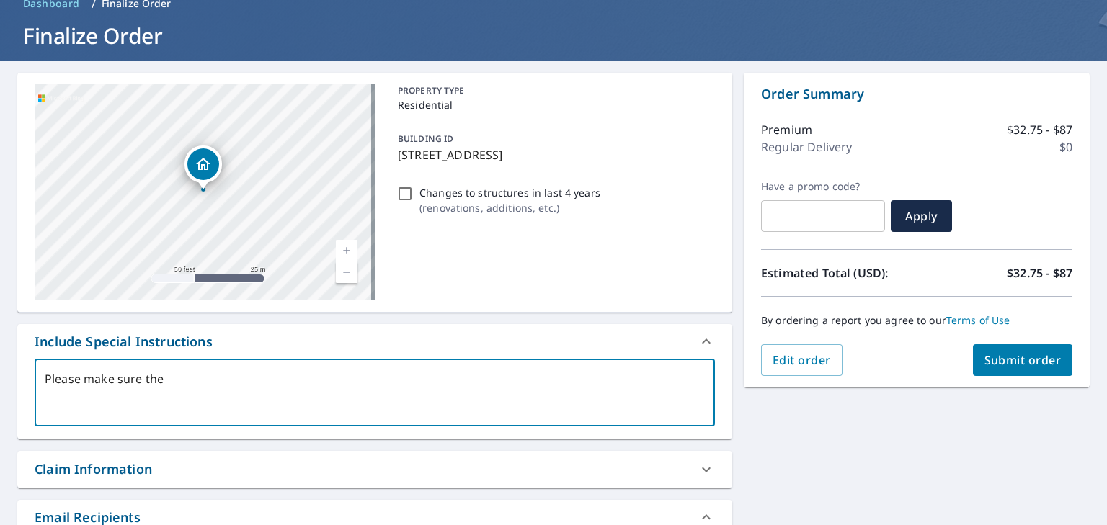
type textarea "Please make sure the"
type textarea "x"
type textarea "Please make sure the s"
type textarea "x"
type textarea "Please make sure the st"
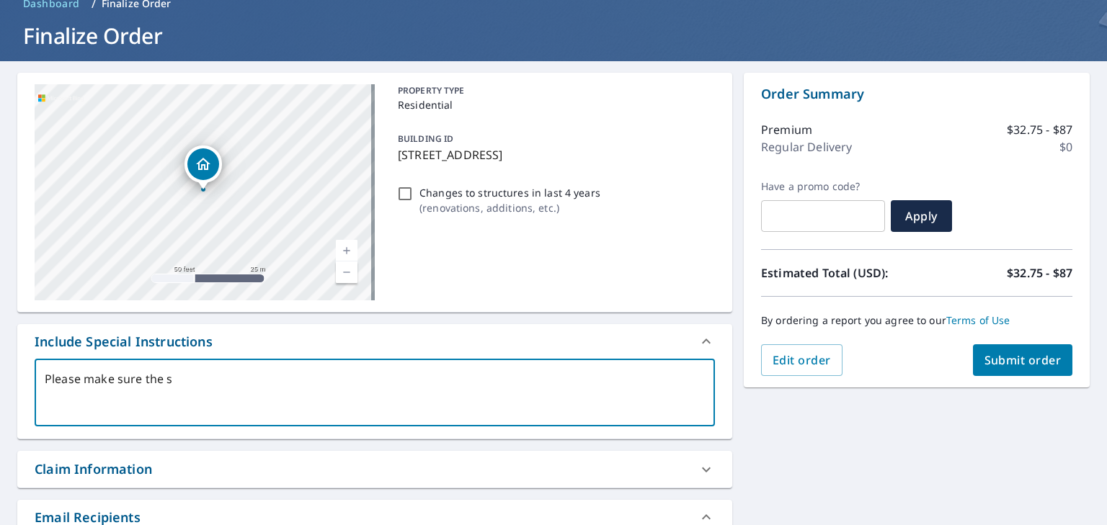
type textarea "x"
type textarea "Please make sure the str"
type textarea "x"
type textarea "Please make sure the stru"
type textarea "x"
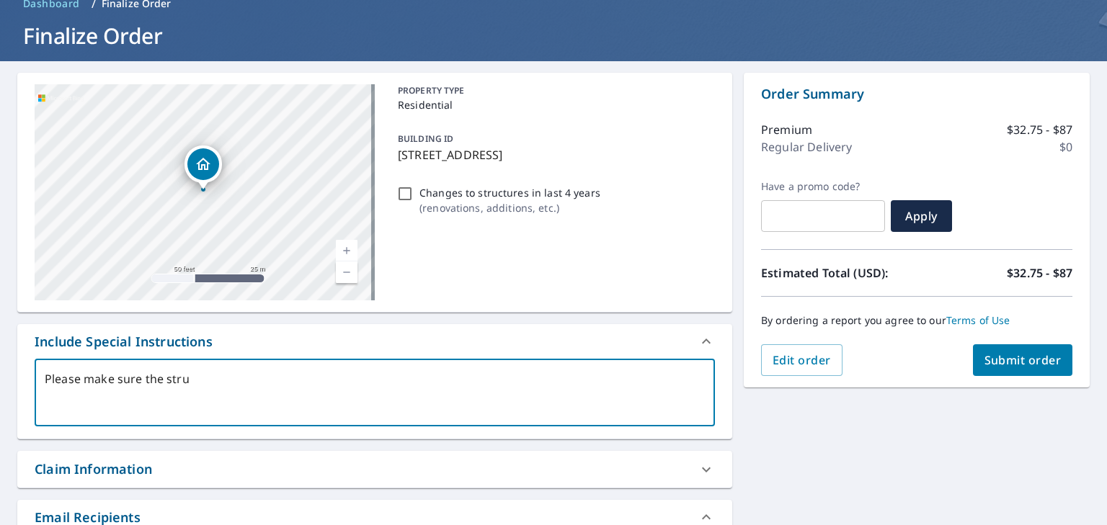
type textarea "Please make sure the struc"
type textarea "x"
type textarea "Please make sure the struct"
type textarea "x"
type textarea "Please make sure the structu"
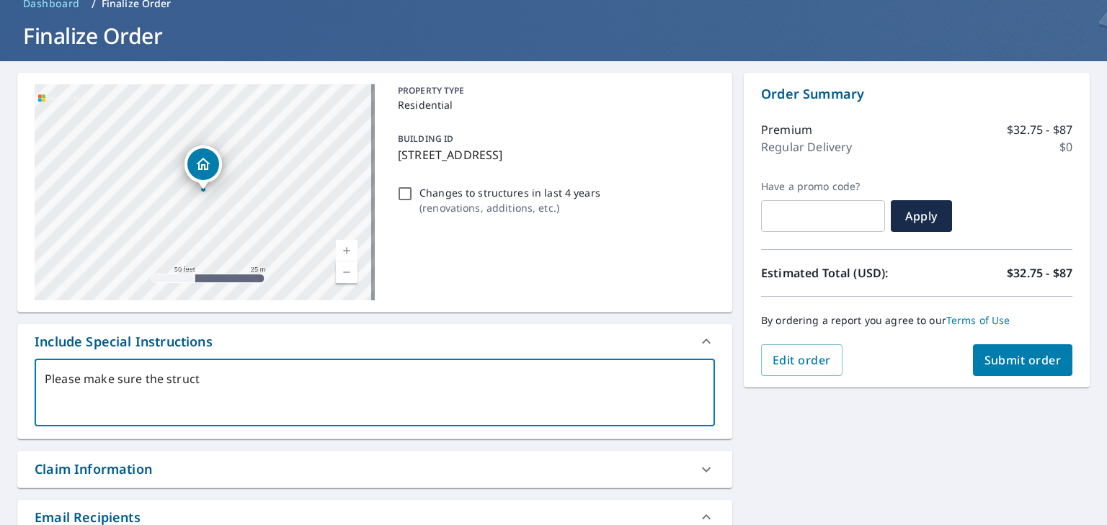
type textarea "x"
type textarea "Please make sure the structur"
type textarea "x"
type textarea "Please make sure the structure"
type textarea "x"
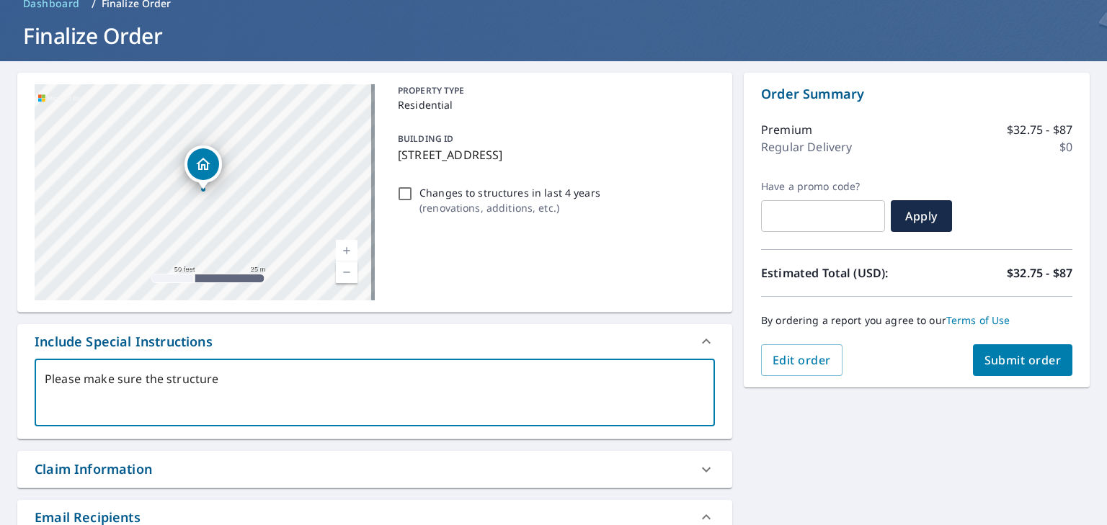
type textarea "Please make sure the structure"
type textarea "x"
type textarea "Please make sure the structure i"
type textarea "x"
type textarea "Please make sure the structure is"
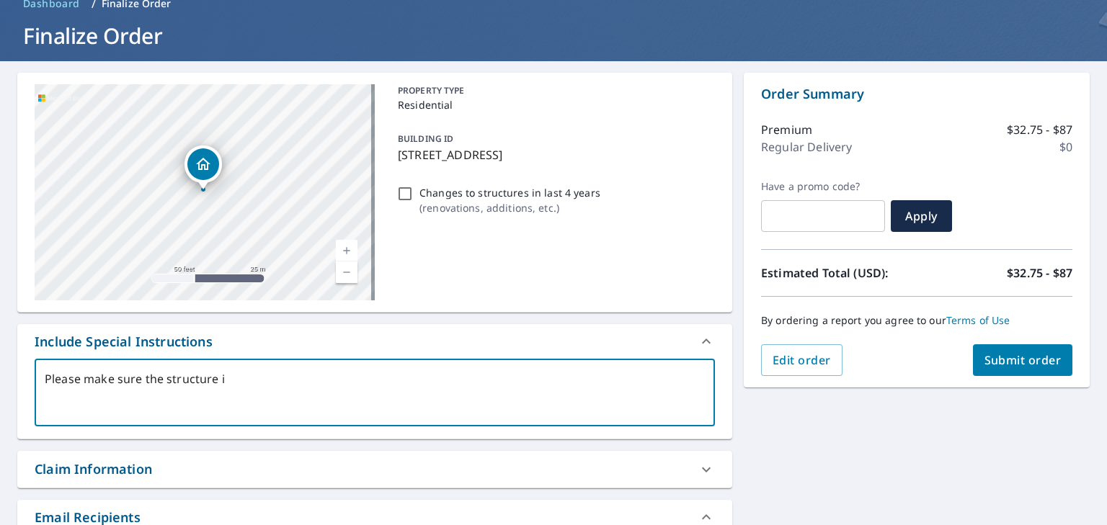
type textarea "x"
type textarea "Please make sure the structure is"
type textarea "x"
type textarea "Please make sure the structure is t"
type textarea "x"
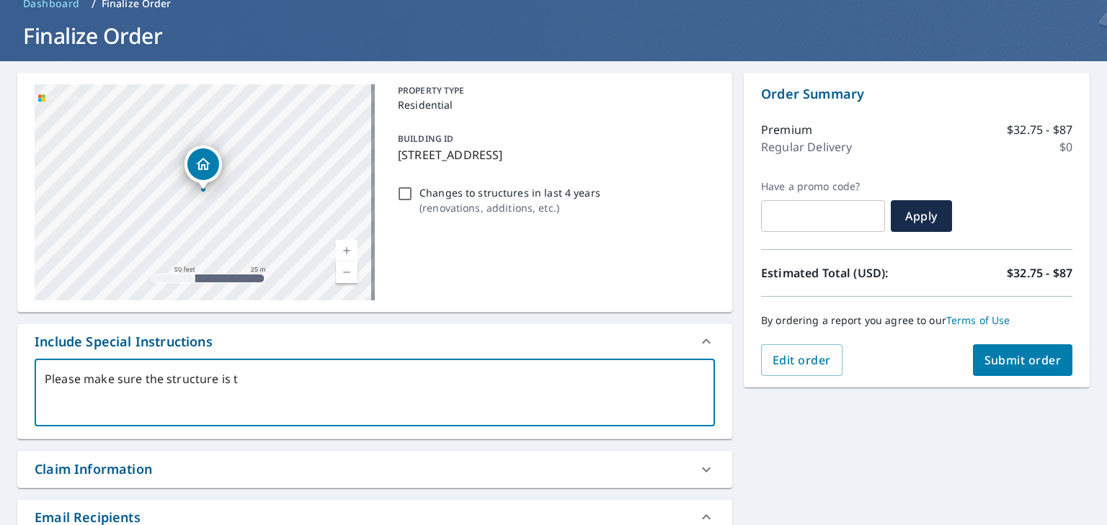
type textarea "Please make sure the structure is th"
type textarea "x"
type textarea "Please make sure the structure is the"
type textarea "x"
type textarea "Please make sure the structure is the"
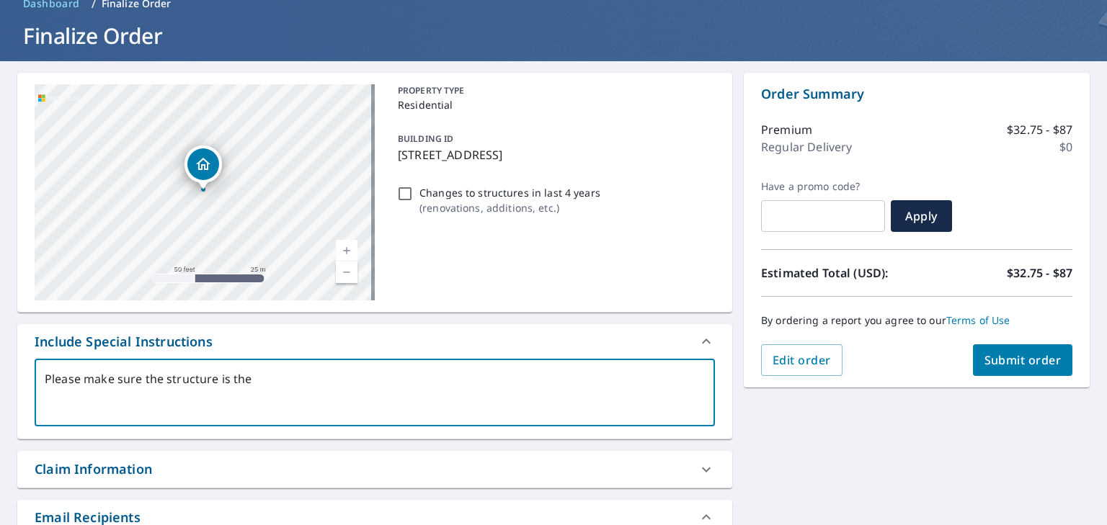
type textarea "x"
type textarea "Please make sure the structure is the c"
type textarea "x"
type textarea "Please make sure the structure is the co"
type textarea "x"
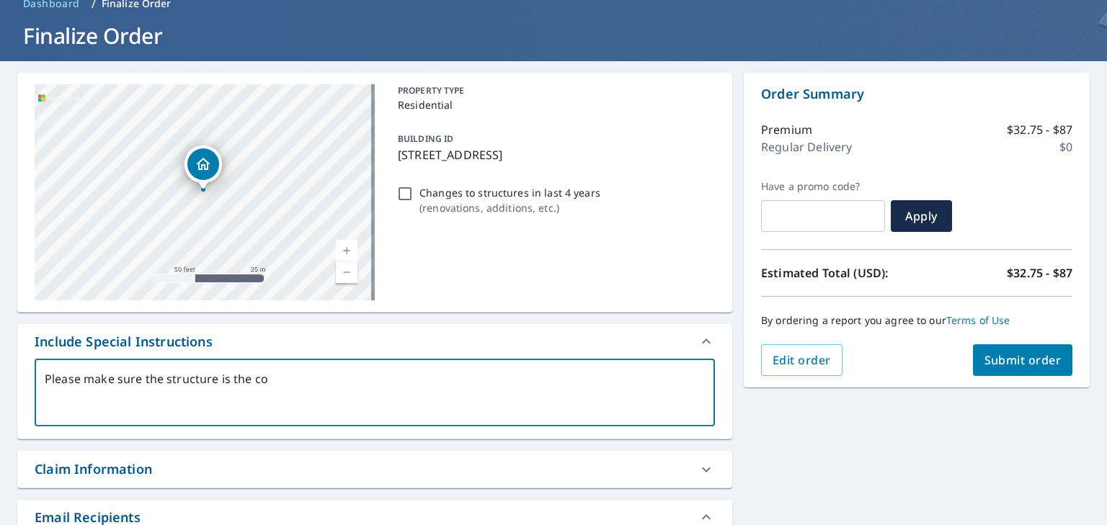
type textarea "Please make sure the structure is the cor"
type textarea "x"
type textarea "Please make sure the structure is the corr"
type textarea "x"
type textarea "Please make sure the structure is the corre"
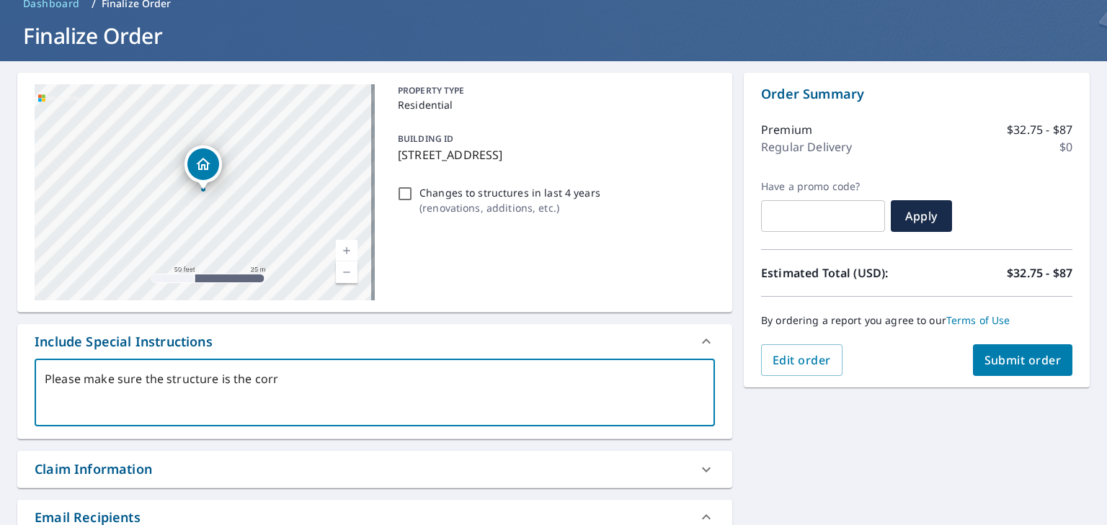
type textarea "x"
type textarea "Please make sure the structure is the correc"
type textarea "x"
type textarea "Please make sure the structure is the correct"
type textarea "x"
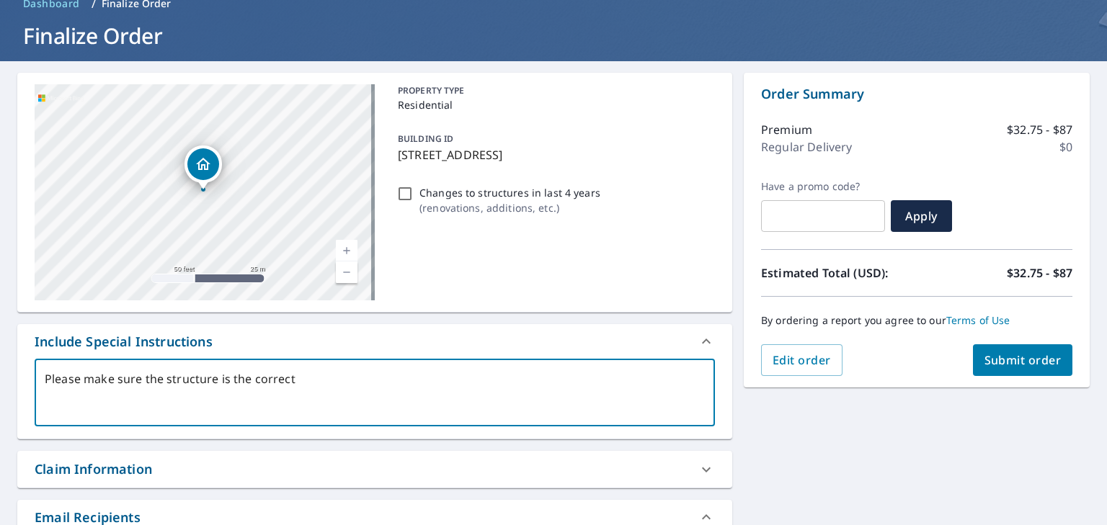
type textarea "Please make sure the structure is the correct"
type textarea "x"
type textarea "Please make sure the structure is the correct ("
type textarea "x"
type textarea "Please make sure the structure is the correct (t"
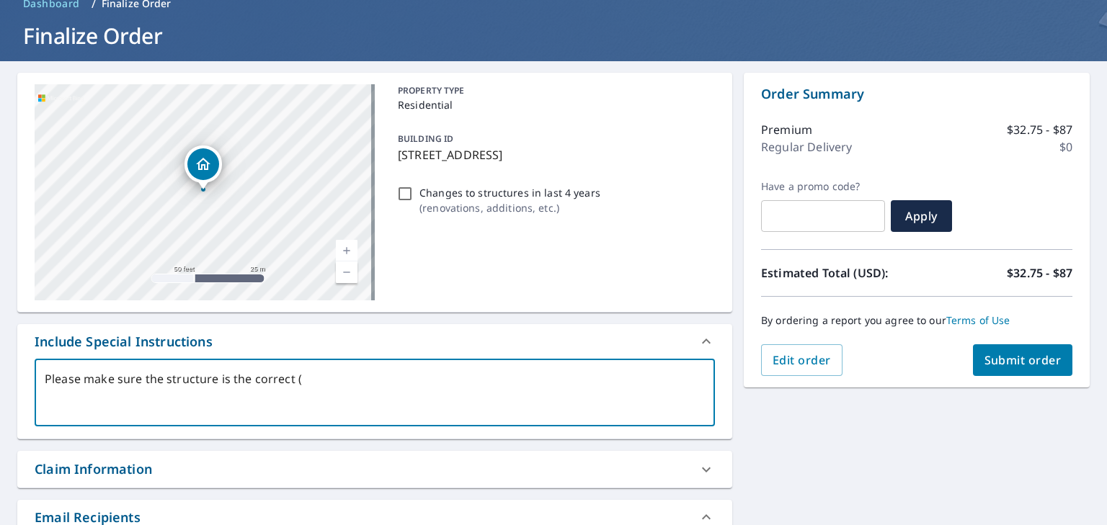
type textarea "x"
type textarea "Please make sure the structure is the correct (tw"
type textarea "x"
type textarea "Please make sure the structure is the correct (two"
type textarea "x"
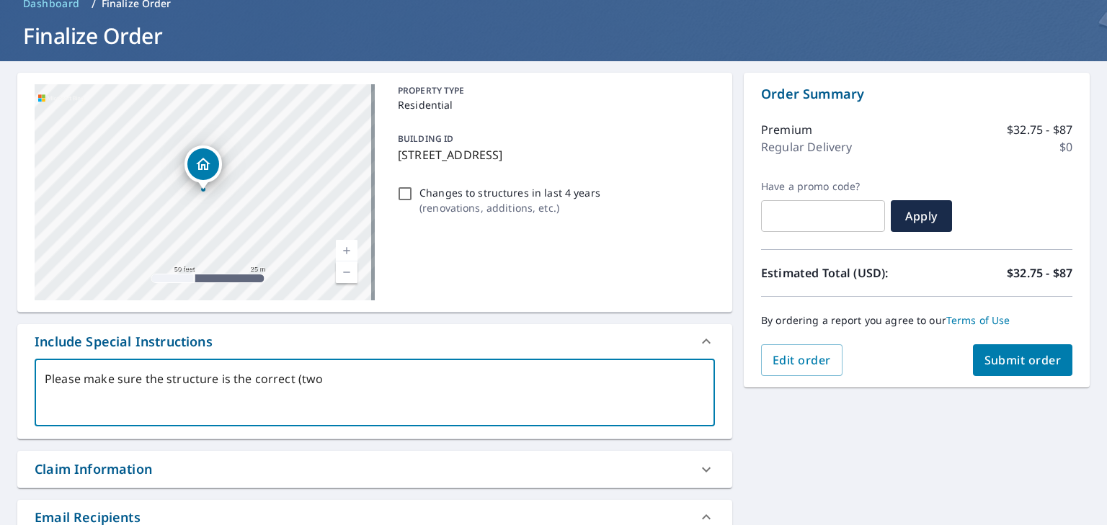
type textarea "Please make sure the structure is the correct (tw"
type textarea "x"
type textarea "Please make sure the structure is the corre"
type textarea "x"
type textarea "Please make sure the structure is the cor"
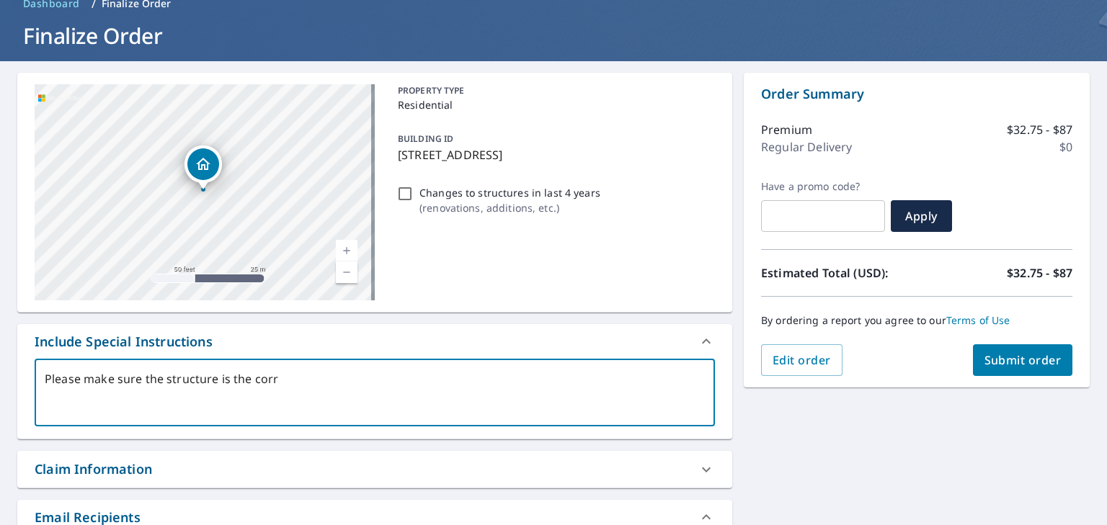
type textarea "x"
type textarea "Please make sure the structure is the co"
type textarea "x"
type textarea "Please make sure the structure is the c"
type textarea "x"
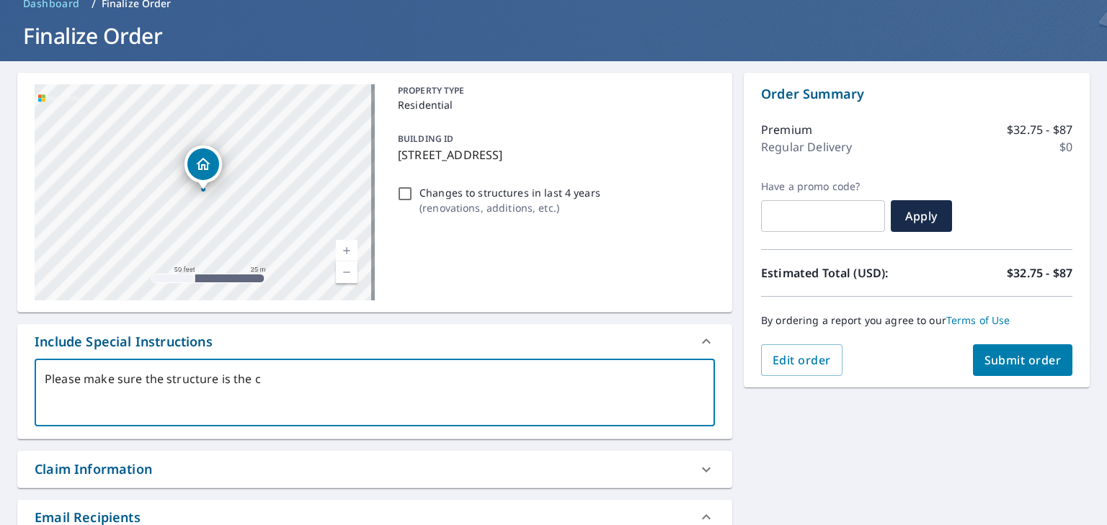
type textarea "Please make sure the structure is the"
type textarea "x"
type textarea "Please make sure the structure is the"
type textarea "x"
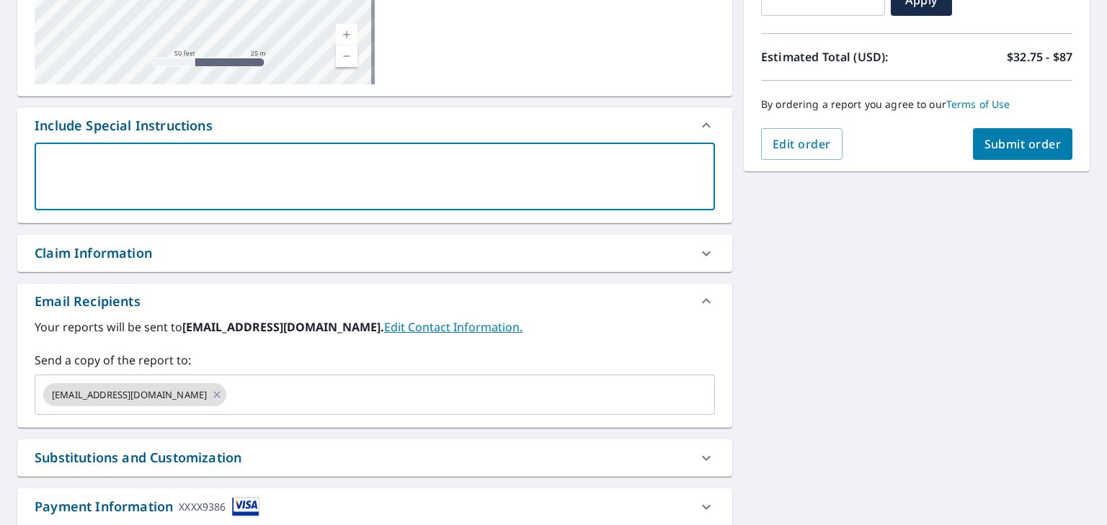
scroll to position [380, 0]
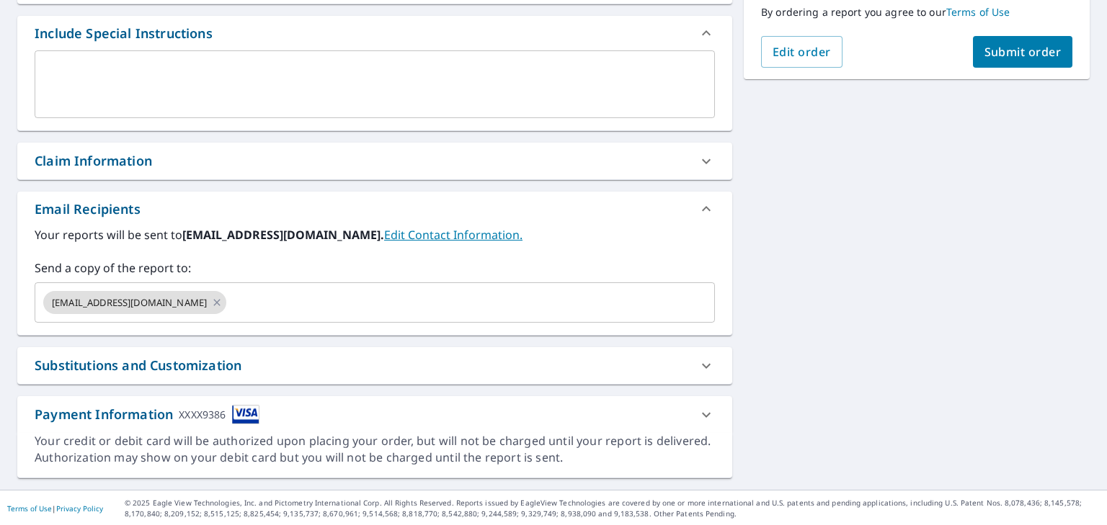
click at [787, 231] on div "[STREET_ADDRESS] [GEOGRAPHIC_DATA] A standard road map Aerial A detailed look f…" at bounding box center [553, 121] width 1107 height 737
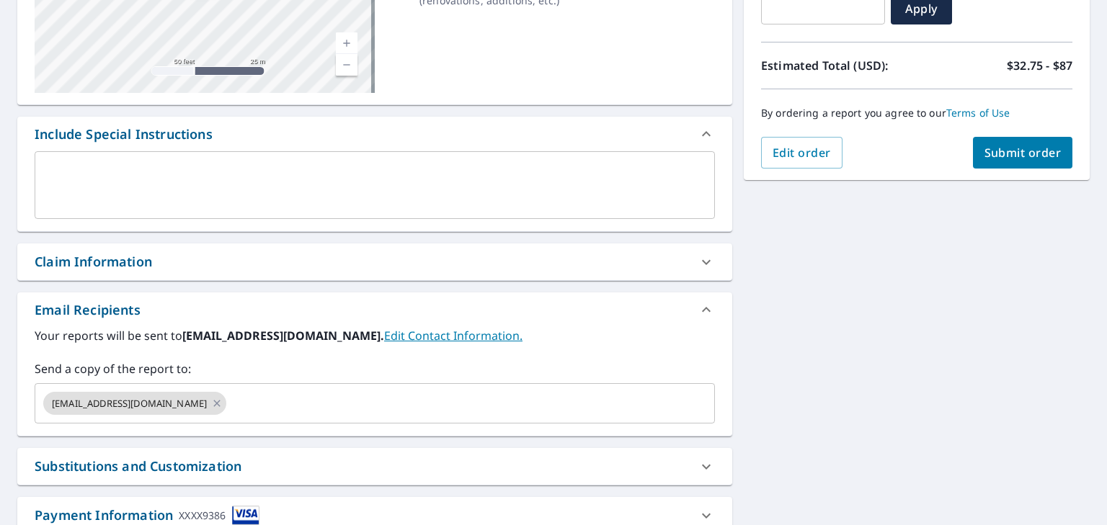
scroll to position [236, 0]
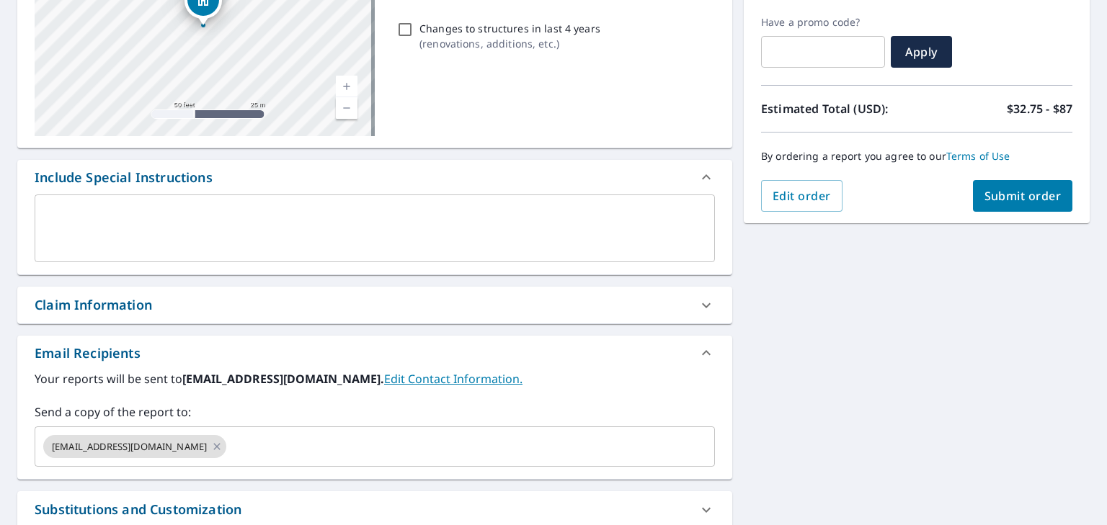
click at [406, 215] on textarea at bounding box center [375, 228] width 660 height 41
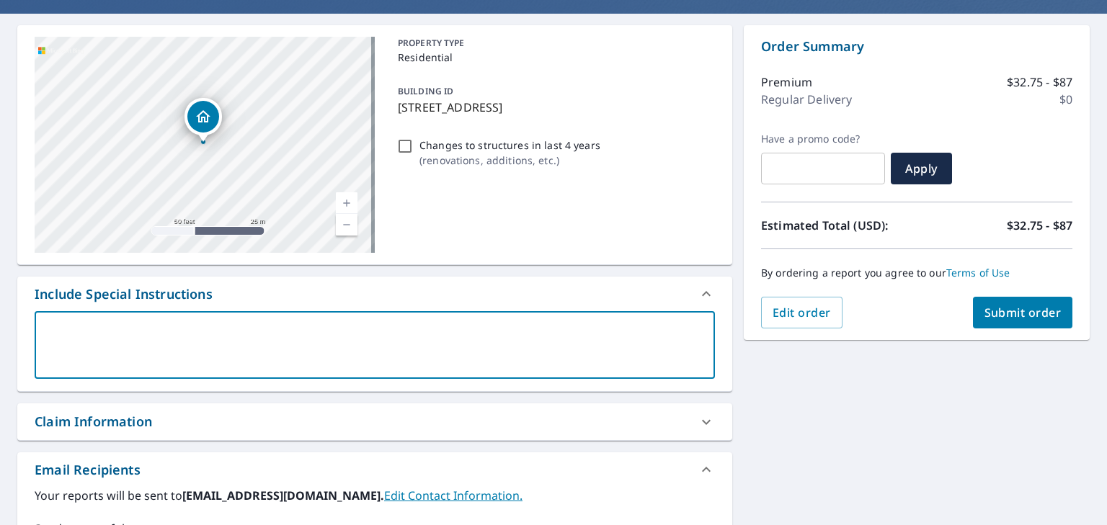
scroll to position [20, 0]
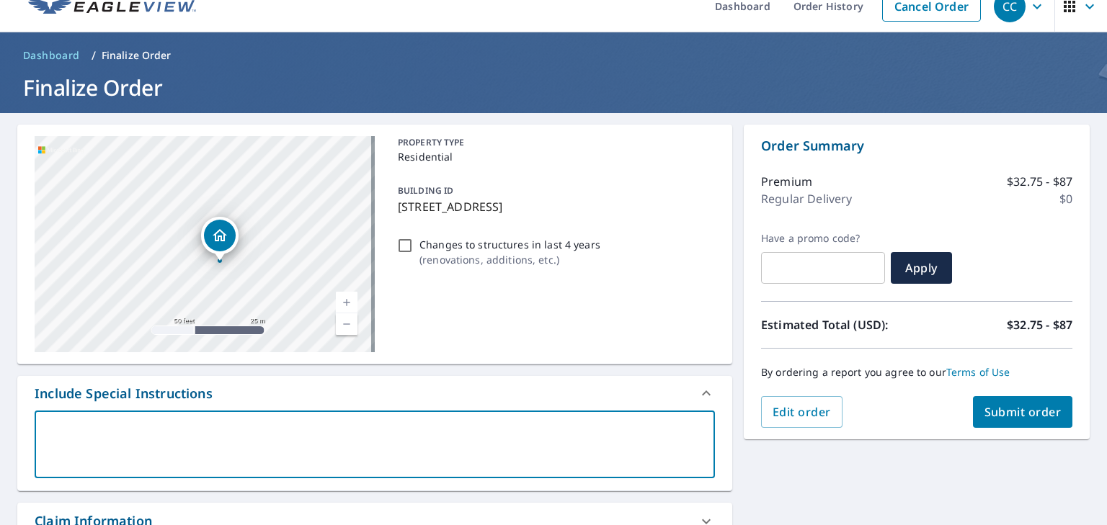
drag, startPoint x: 208, startPoint y: 223, endPoint x: 225, endPoint y: 242, distance: 25.6
click at [225, 242] on icon "Dropped pin, building 1, Residential property, 110 Stoney Creek Vis Wimberley, …" at bounding box center [219, 235] width 17 height 17
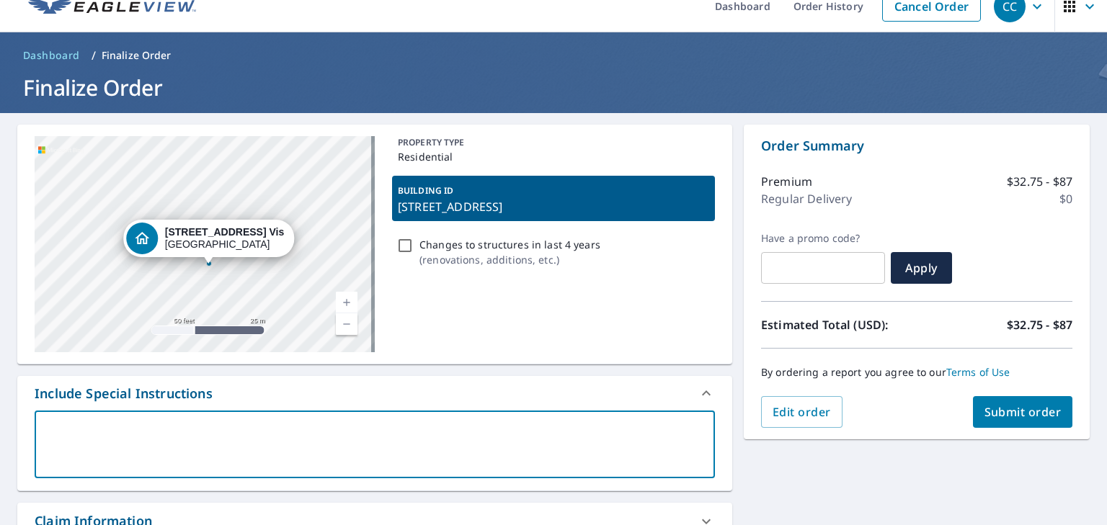
drag, startPoint x: 251, startPoint y: 251, endPoint x: 256, endPoint y: 274, distance: 23.1
click at [256, 274] on div "[STREET_ADDRESS]" at bounding box center [205, 244] width 340 height 216
click at [254, 439] on textarea at bounding box center [375, 444] width 660 height 41
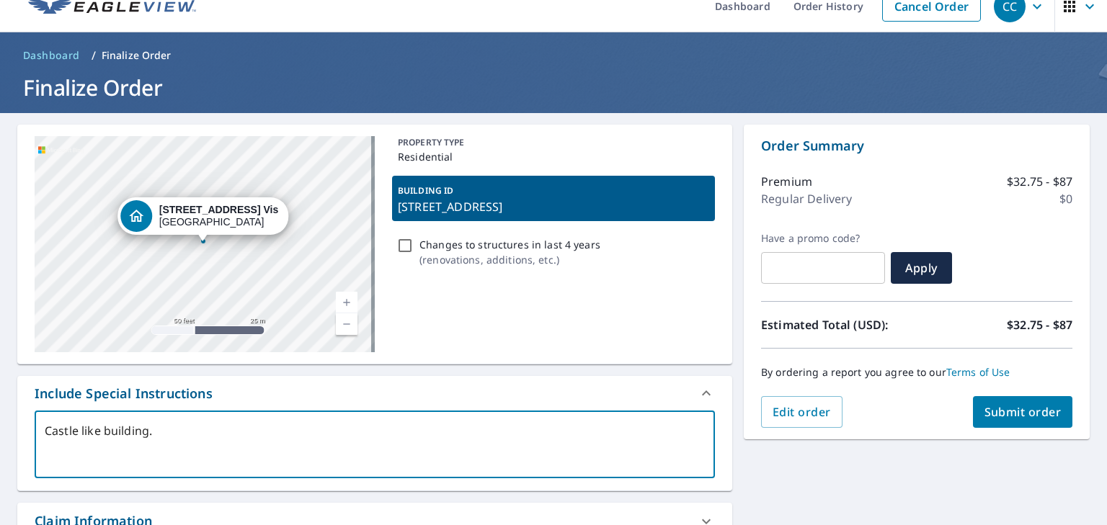
click at [655, 205] on p "[STREET_ADDRESS]" at bounding box center [553, 206] width 311 height 17
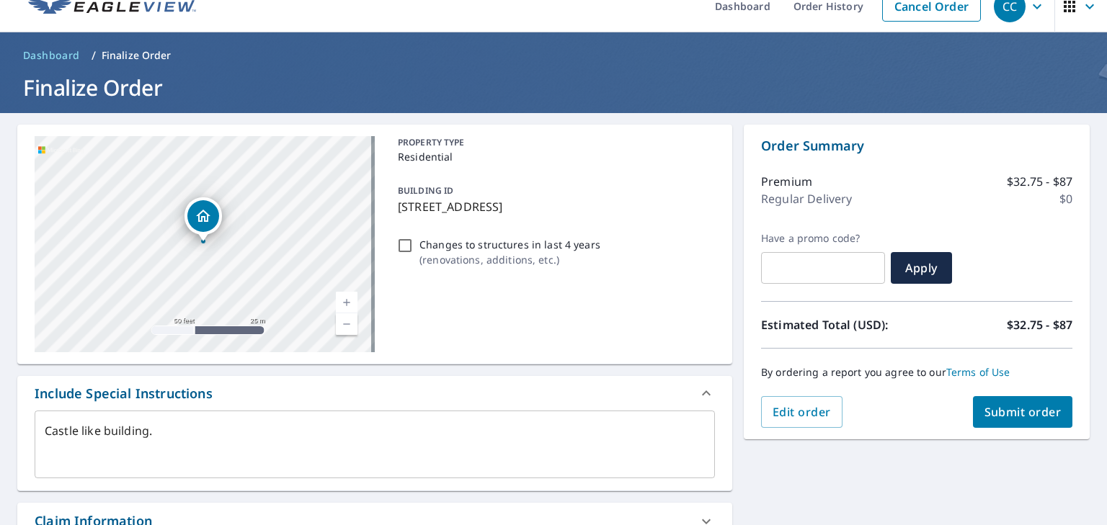
click at [608, 194] on div "BUILDING ID [STREET_ADDRESS]" at bounding box center [553, 198] width 323 height 45
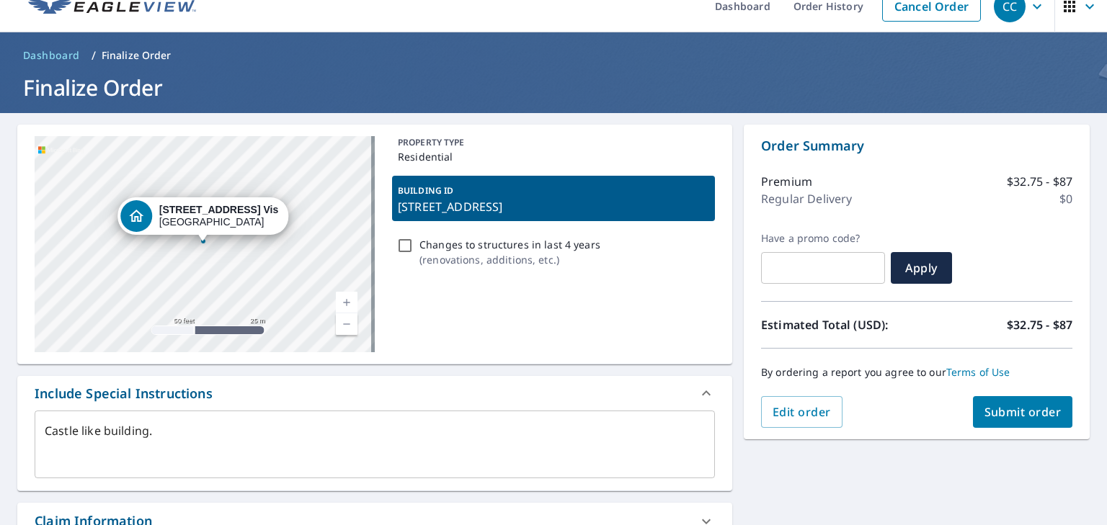
click at [629, 199] on p "[STREET_ADDRESS]" at bounding box center [553, 206] width 311 height 17
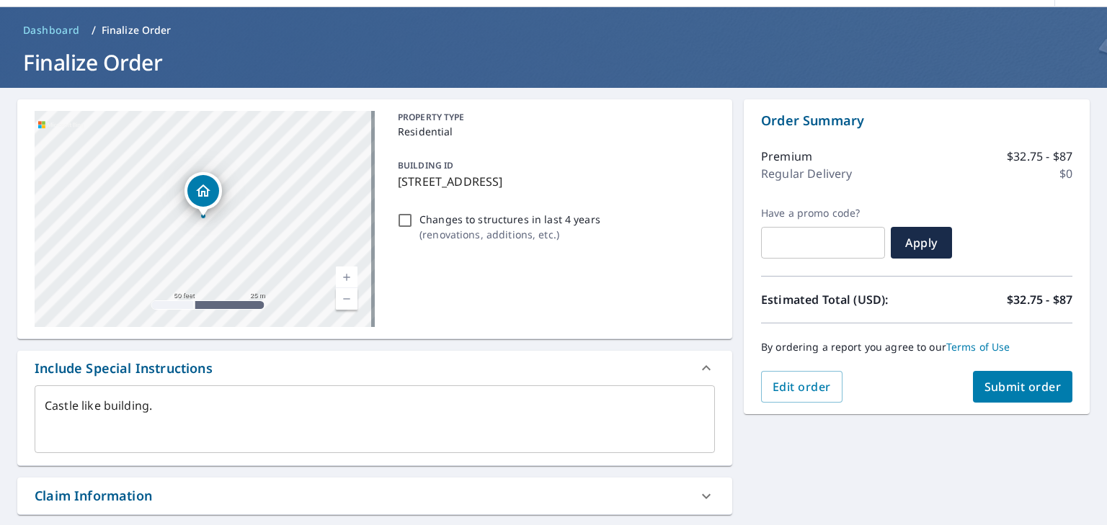
scroll to position [0, 0]
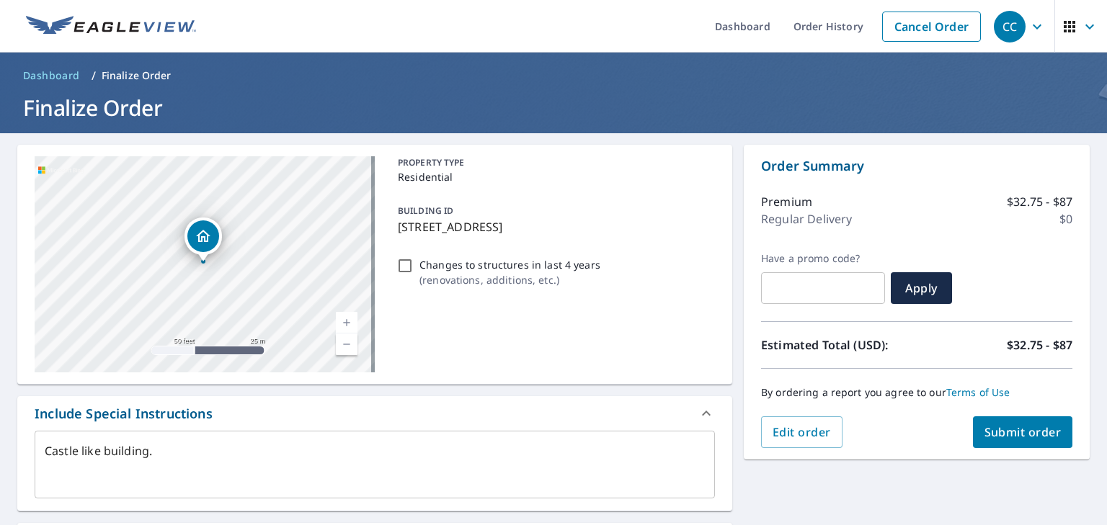
click at [1016, 434] on span "Submit order" at bounding box center [1022, 432] width 77 height 16
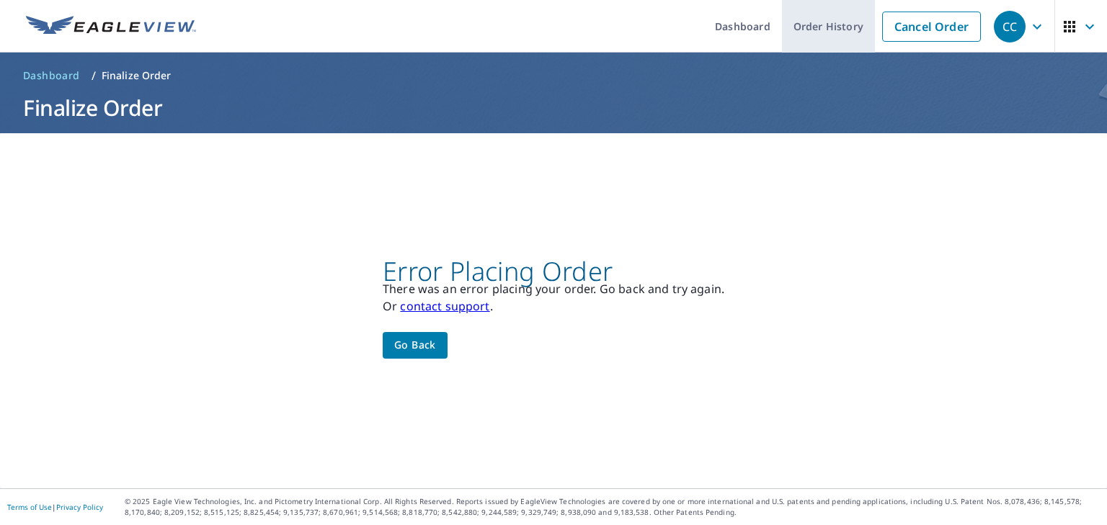
click at [829, 28] on link "Order History" at bounding box center [828, 26] width 93 height 53
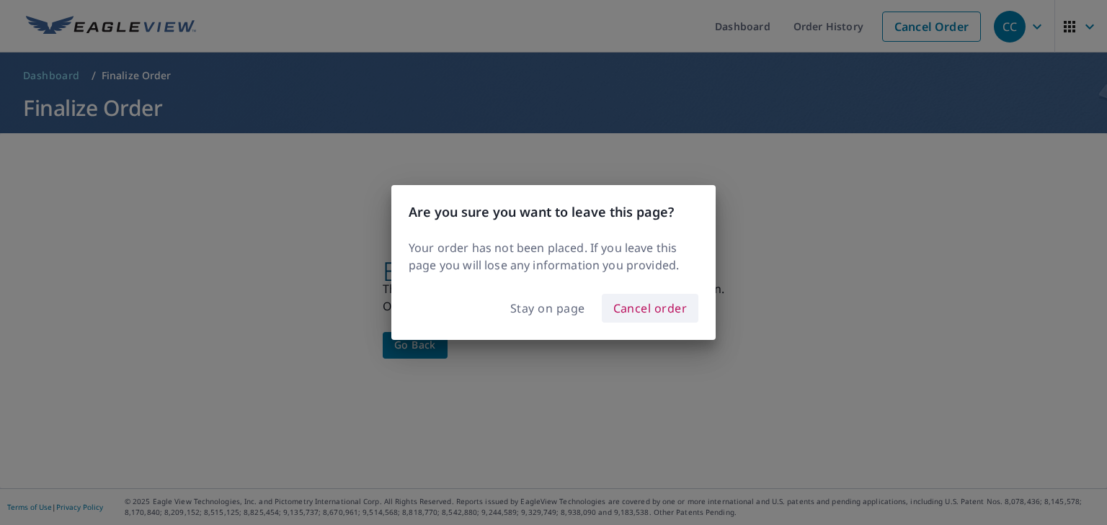
click at [663, 313] on span "Cancel order" at bounding box center [650, 308] width 74 height 20
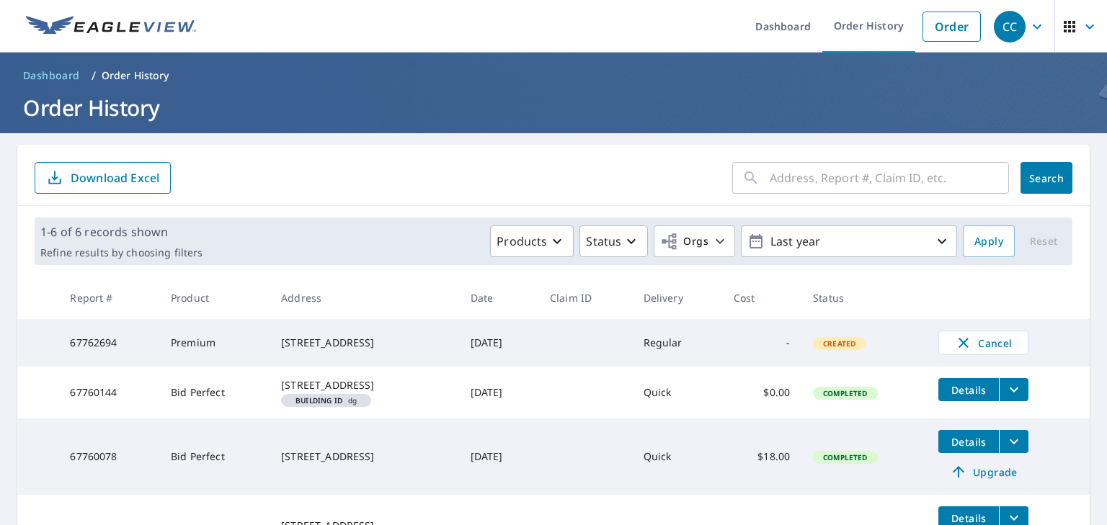
click at [1015, 18] on span "CC" at bounding box center [1020, 26] width 55 height 35
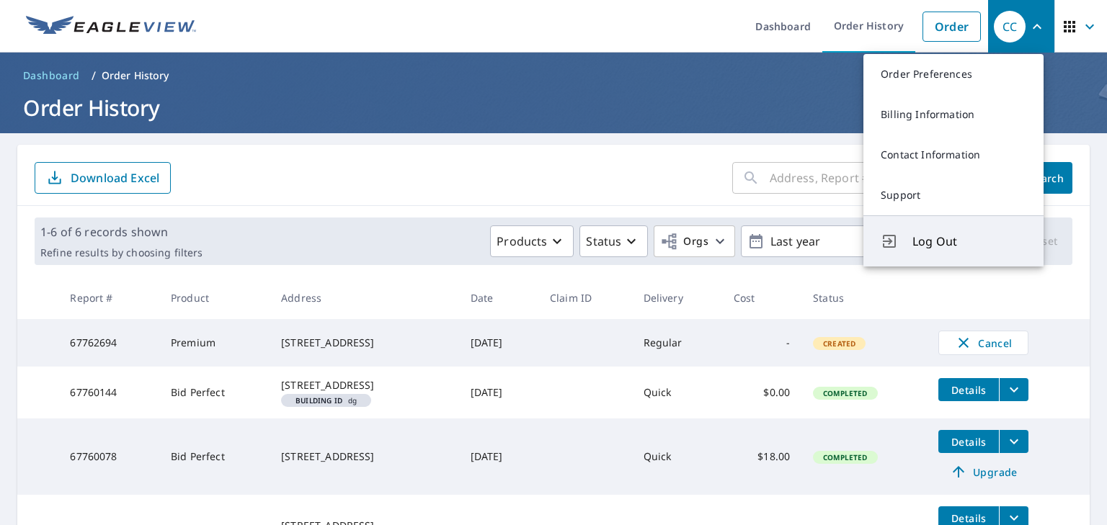
click at [933, 236] on span "Log Out" at bounding box center [969, 241] width 114 height 17
